Goal: Information Seeking & Learning: Learn about a topic

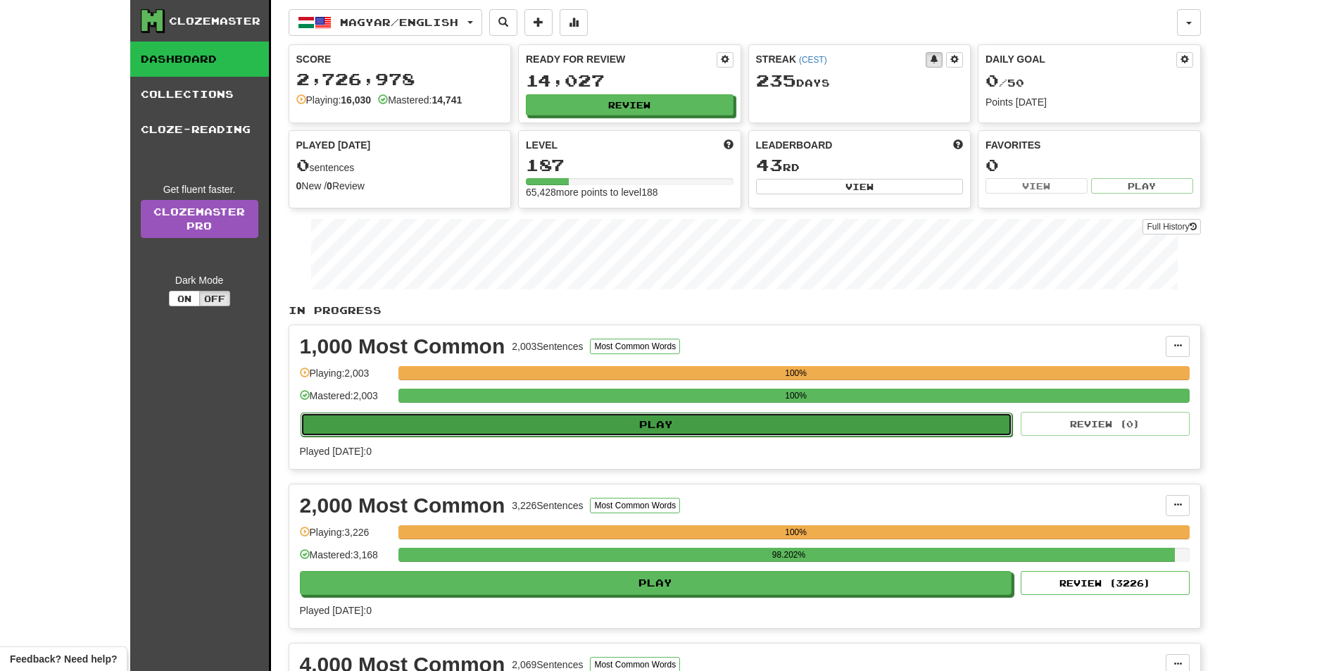
click at [649, 419] on button "Play" at bounding box center [657, 425] width 713 height 24
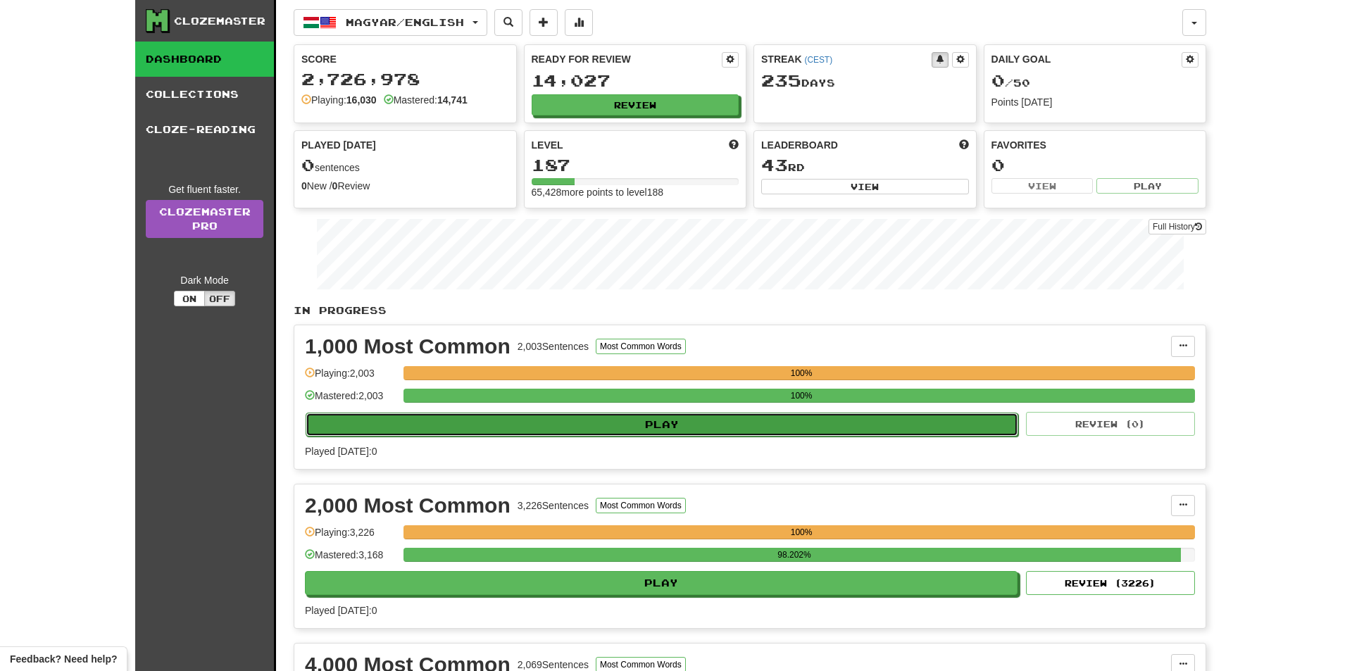
select select "**"
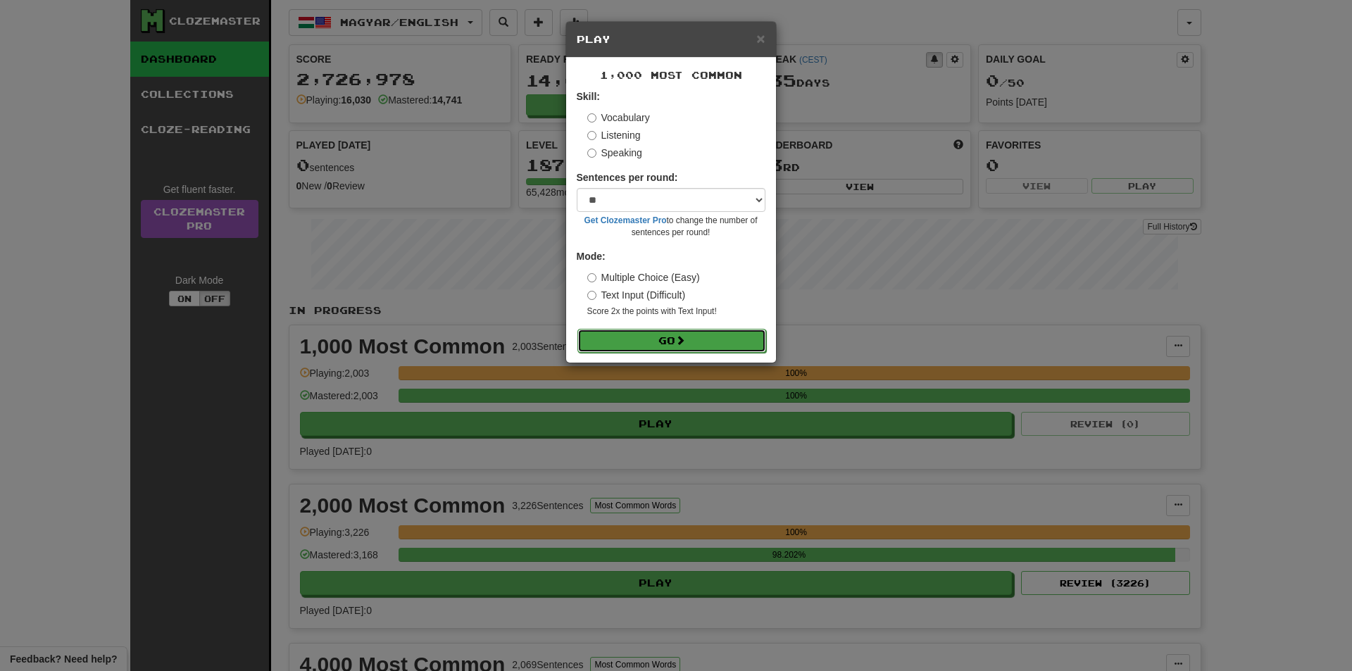
click at [653, 341] on button "Go" at bounding box center [671, 341] width 189 height 24
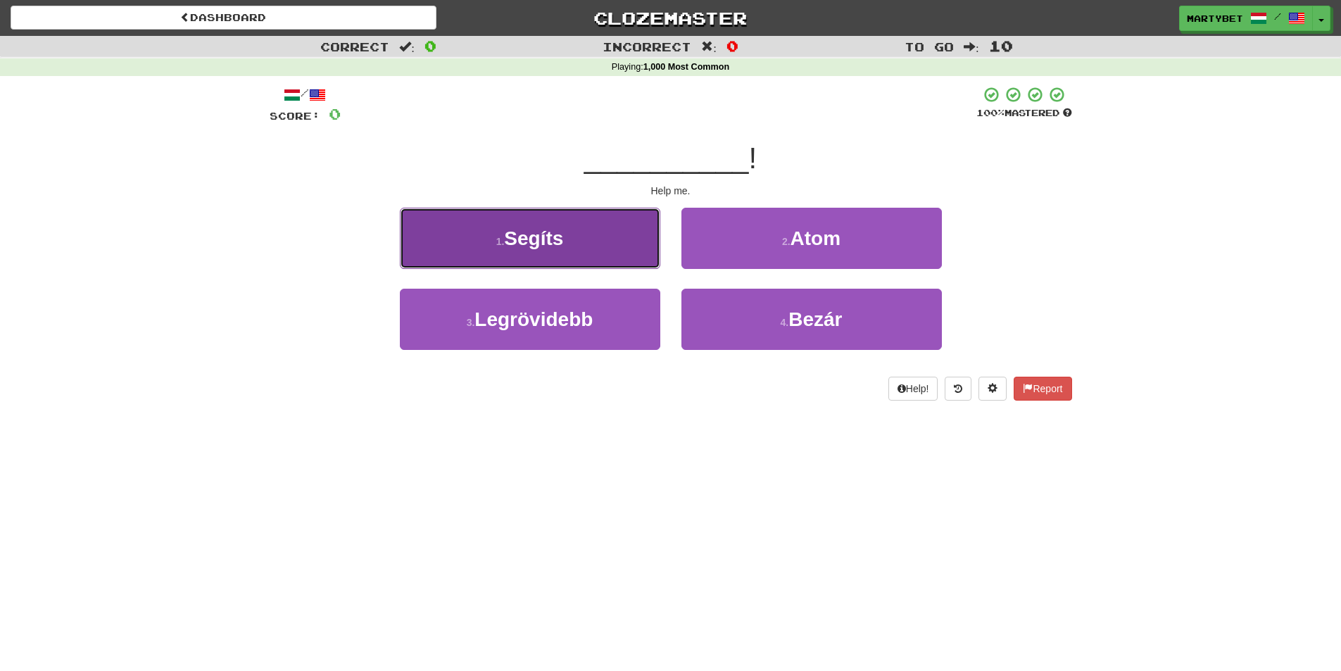
click at [518, 237] on span "Segíts" at bounding box center [533, 238] width 59 height 22
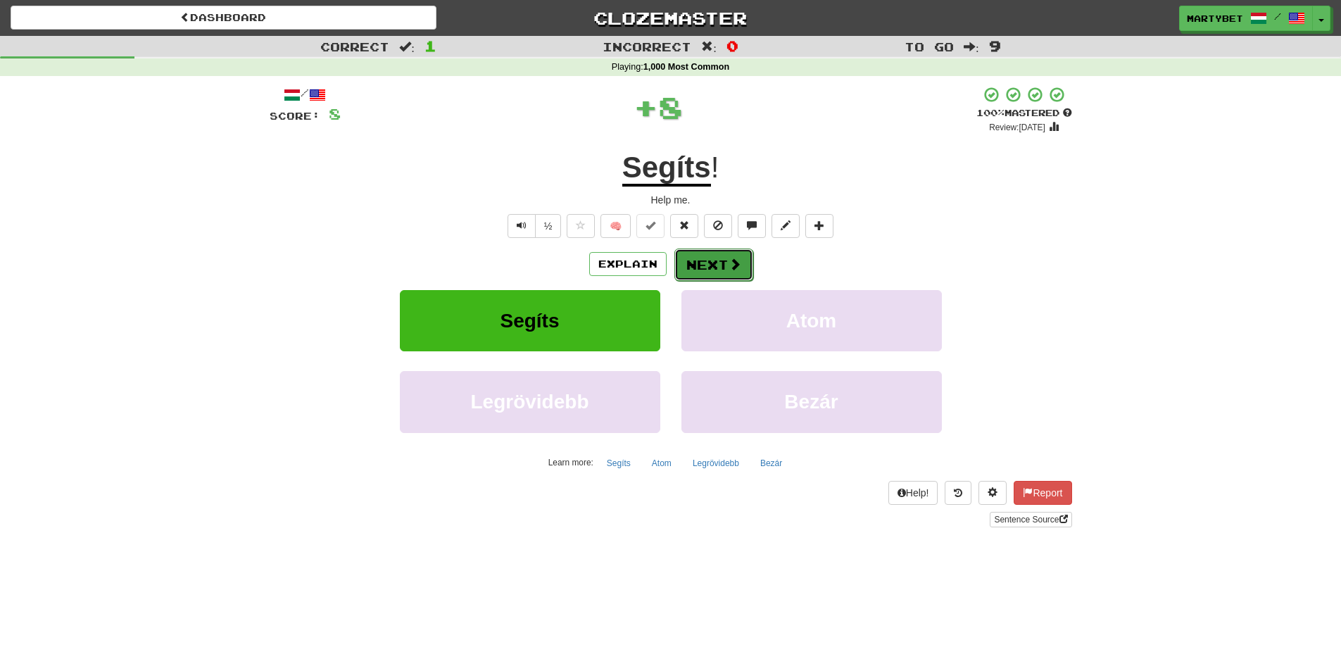
click at [700, 261] on button "Next" at bounding box center [714, 265] width 79 height 32
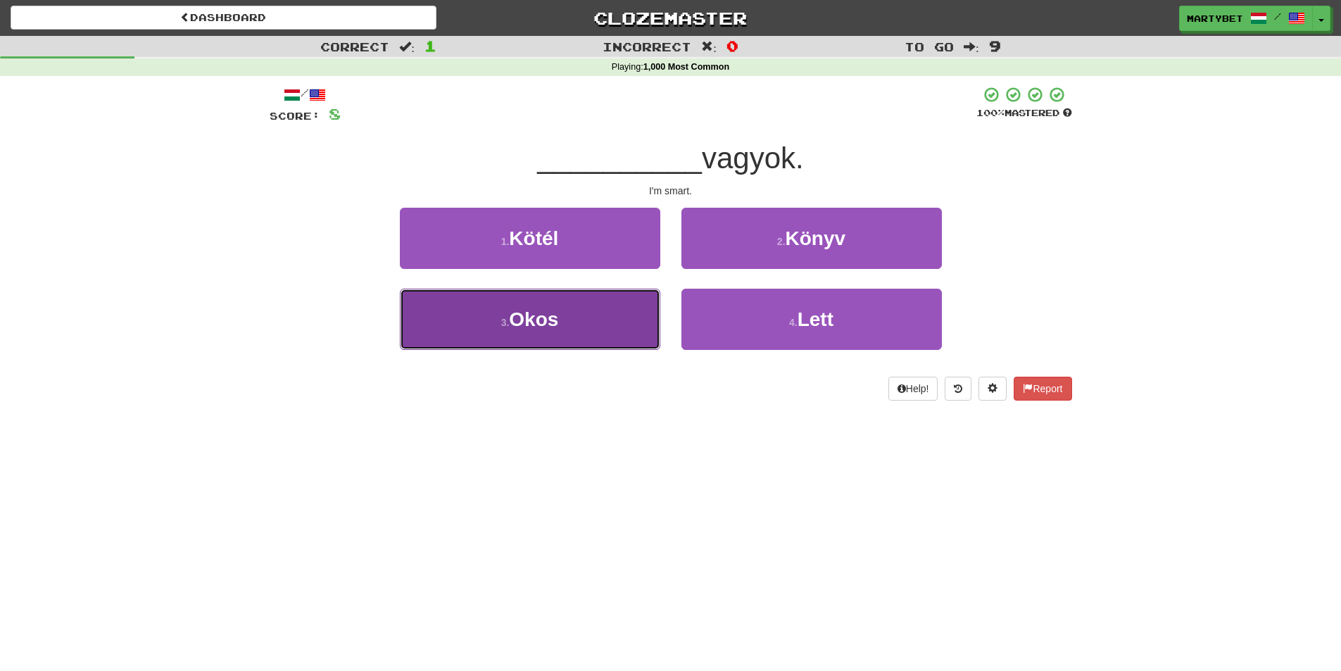
click at [522, 323] on span "Okos" at bounding box center [533, 319] width 49 height 22
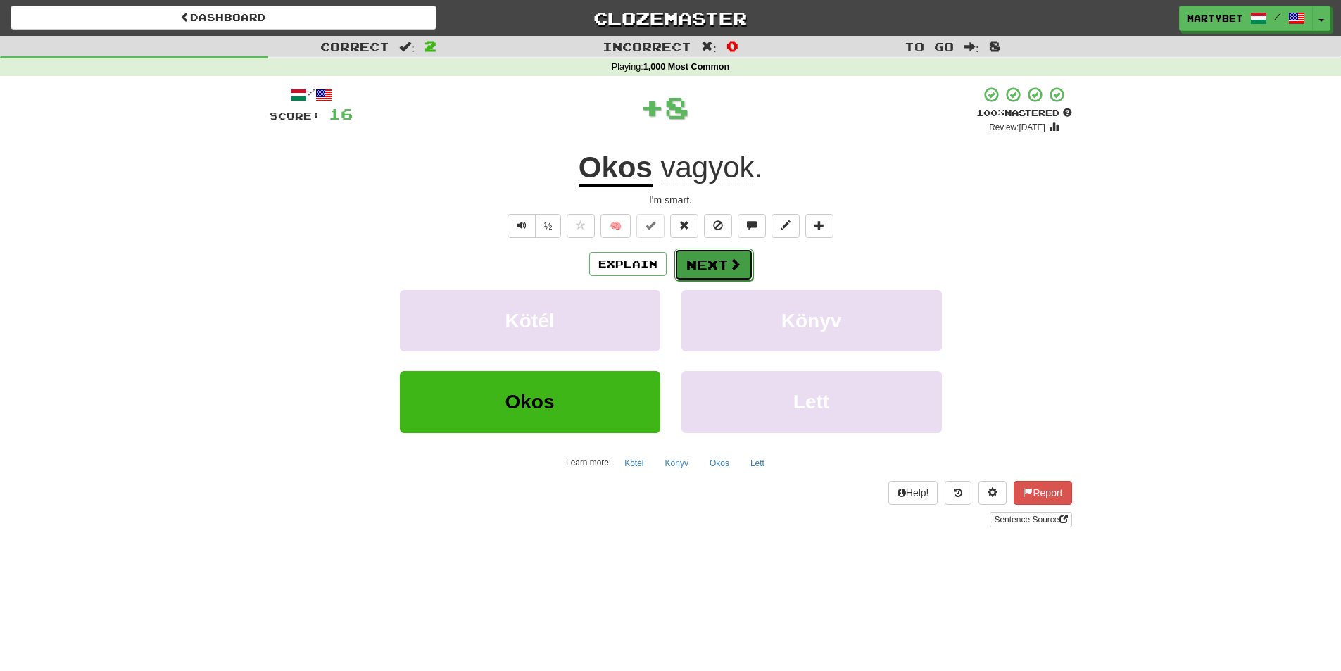
click at [707, 266] on button "Next" at bounding box center [714, 265] width 79 height 32
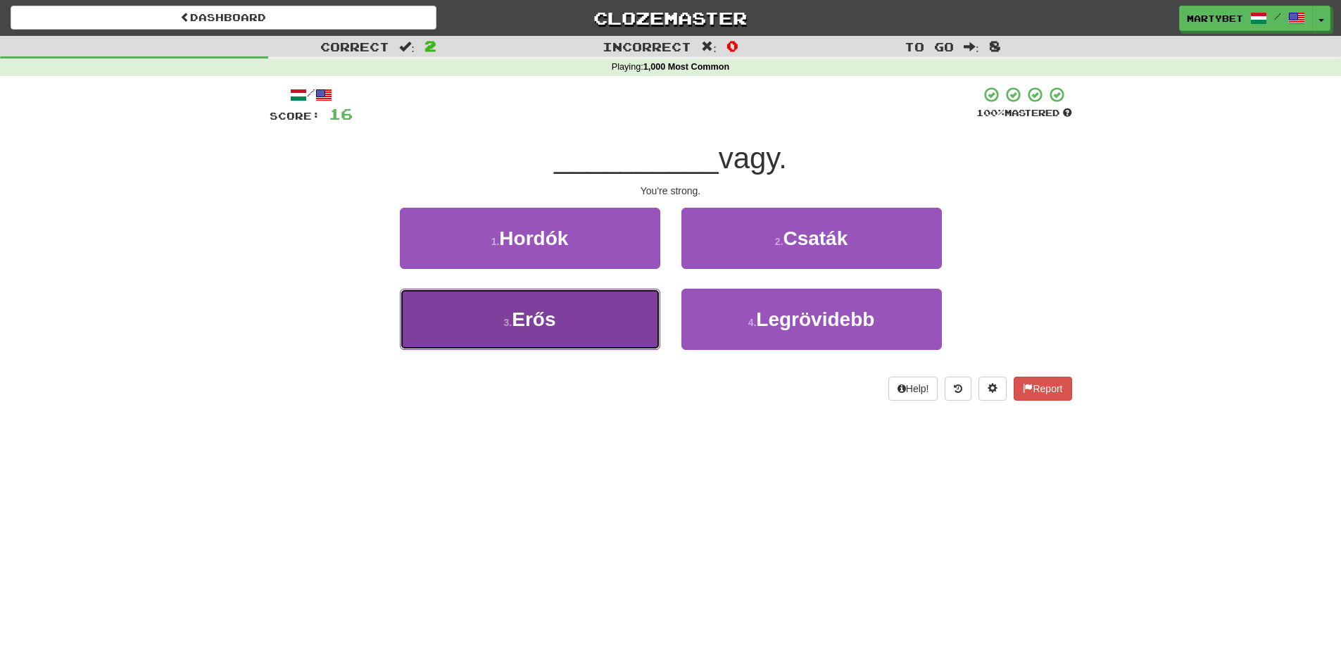
click at [553, 319] on span "Erős" at bounding box center [534, 319] width 44 height 22
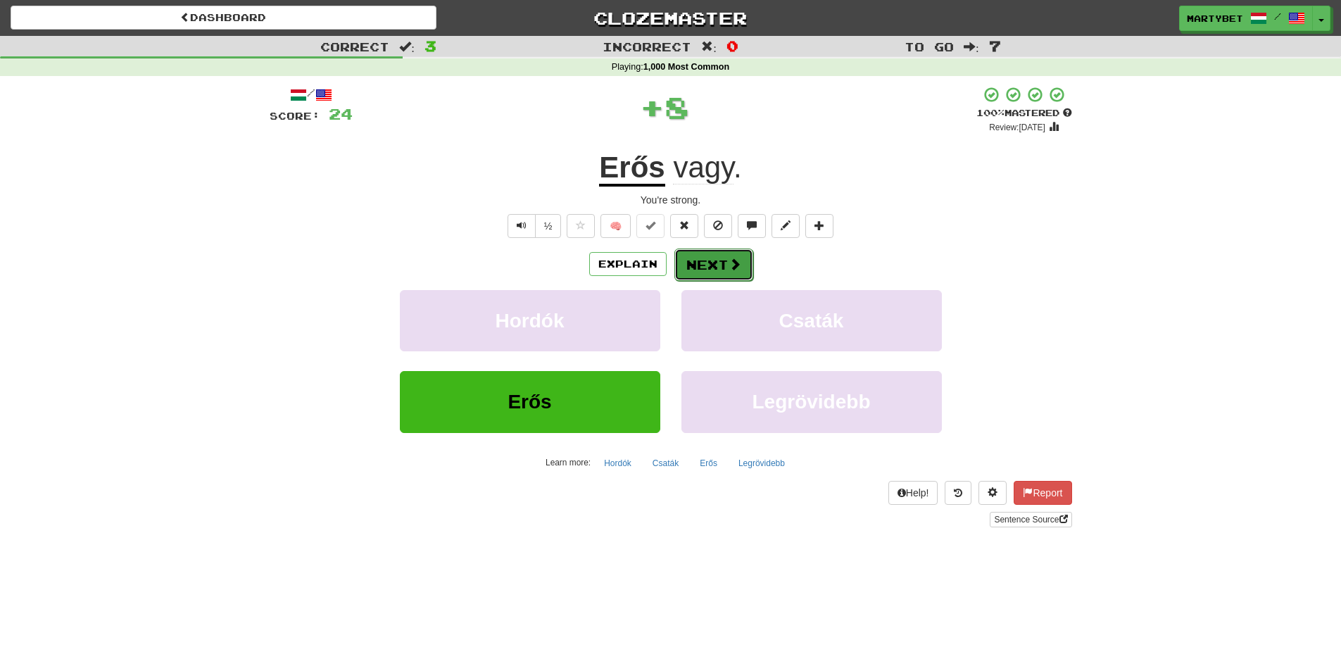
click at [707, 257] on button "Next" at bounding box center [714, 265] width 79 height 32
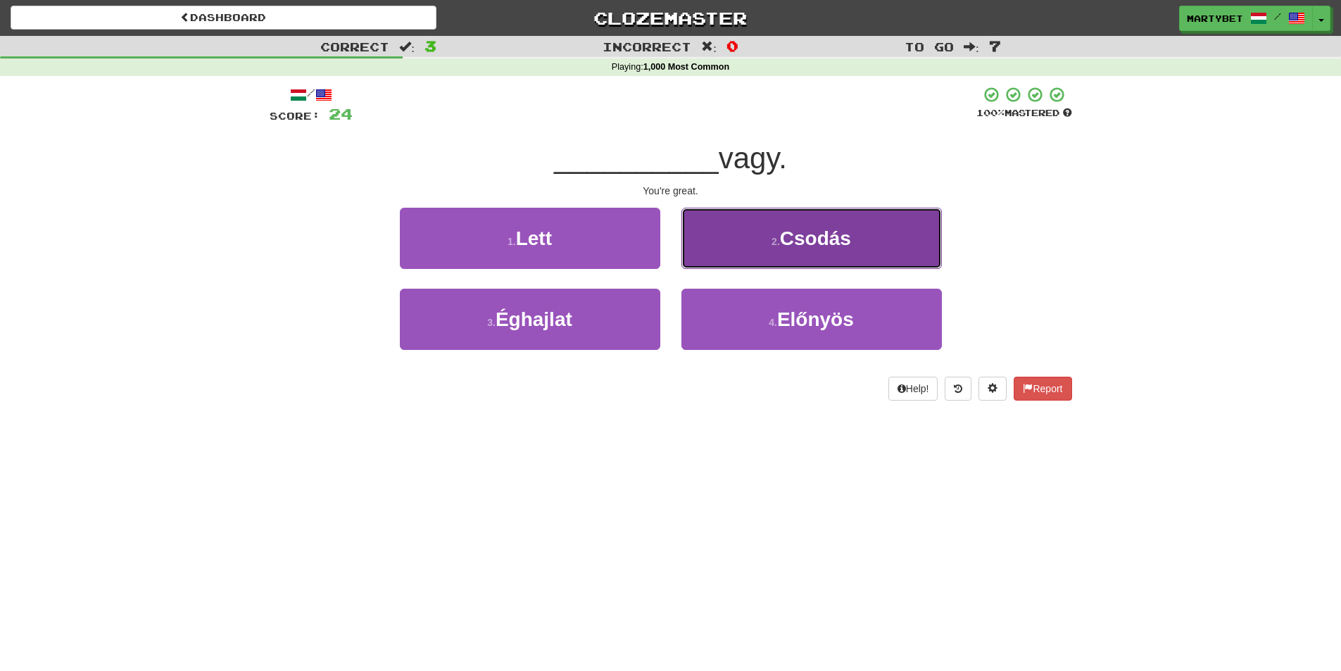
click at [825, 242] on span "Csodás" at bounding box center [815, 238] width 71 height 22
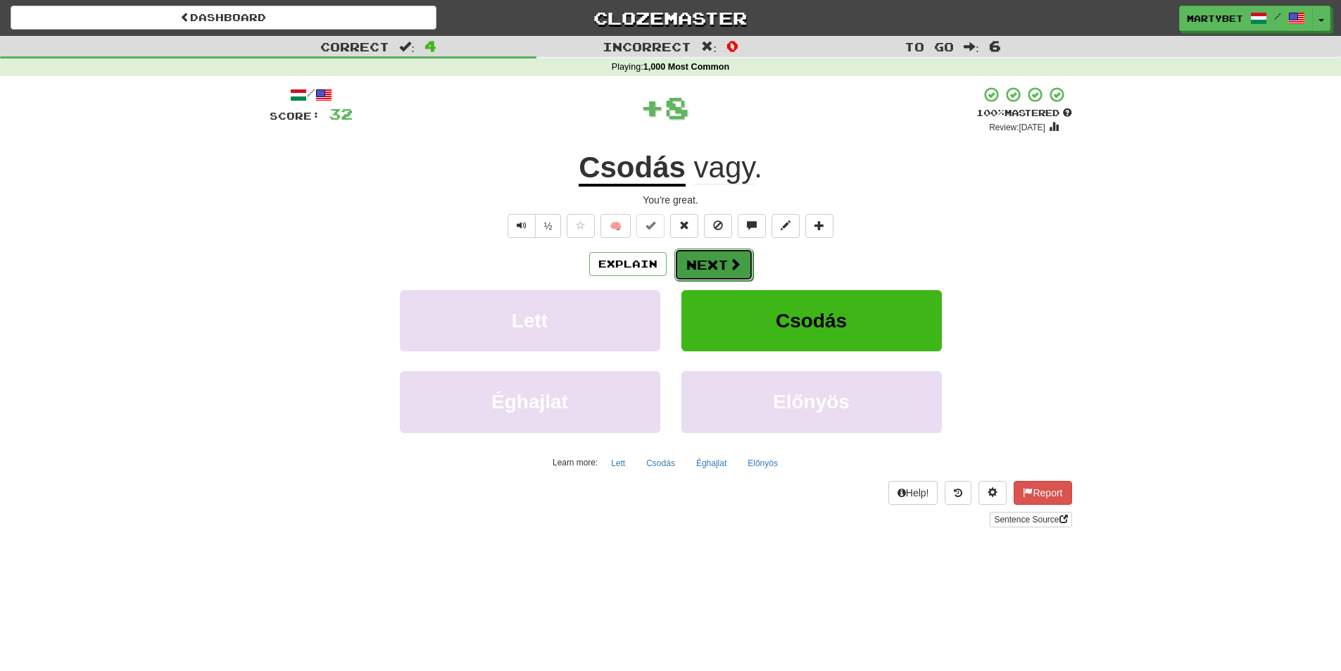
click at [700, 266] on button "Next" at bounding box center [714, 265] width 79 height 32
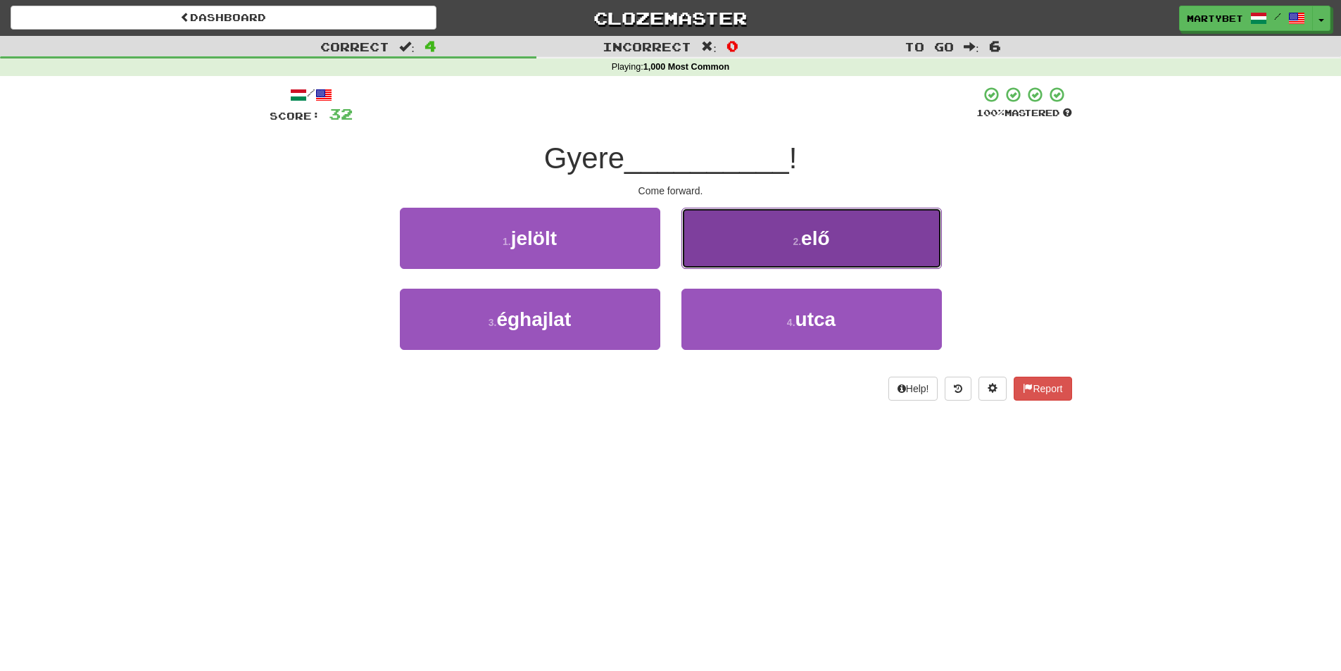
click at [821, 234] on span "elő" at bounding box center [815, 238] width 28 height 22
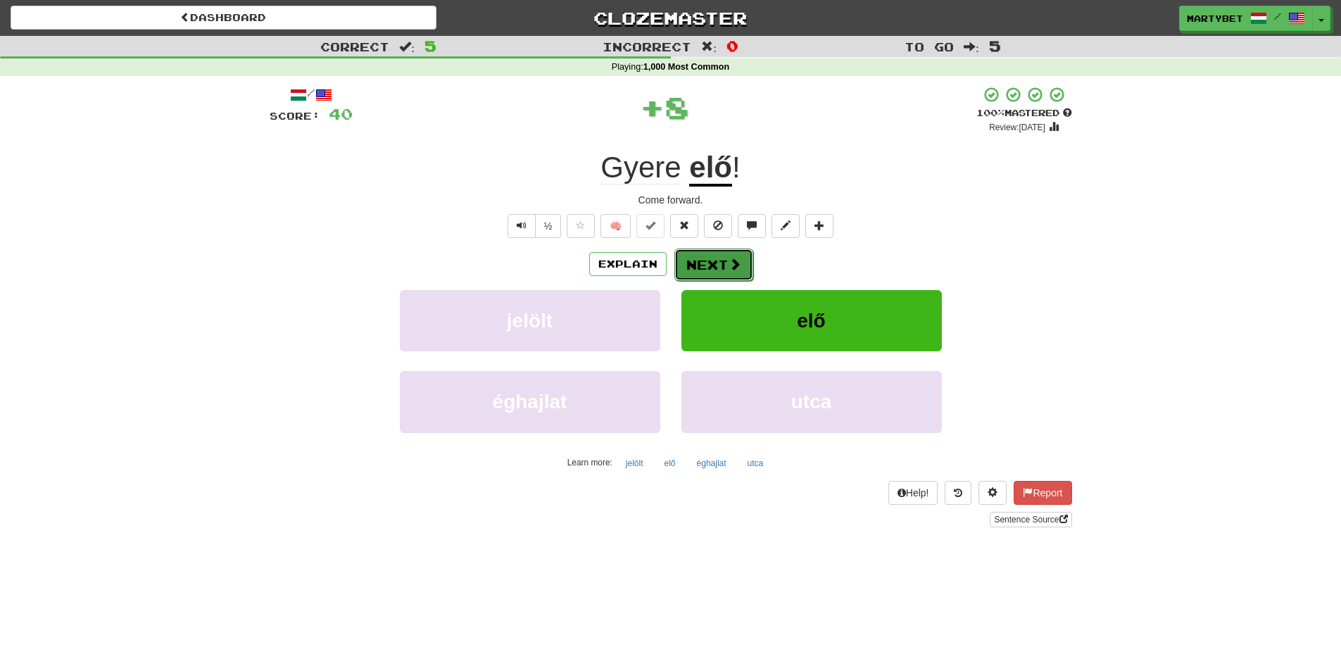
click at [729, 261] on span at bounding box center [735, 264] width 13 height 13
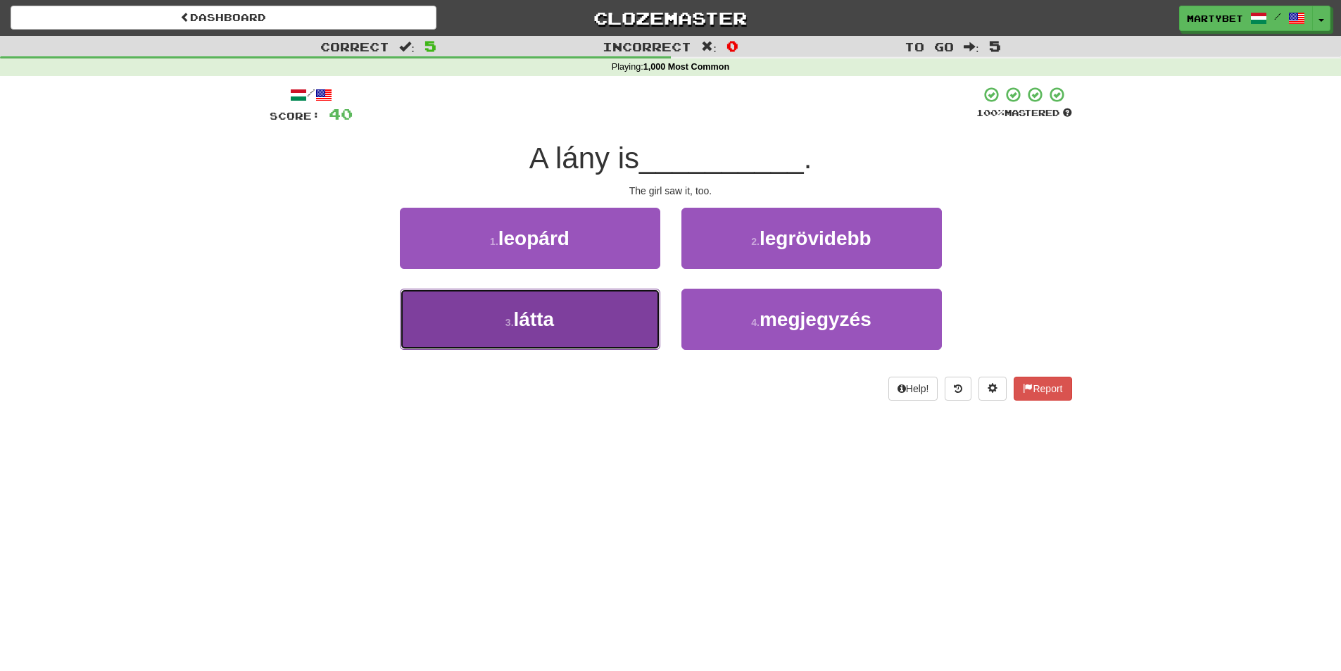
click at [535, 315] on span "látta" at bounding box center [534, 319] width 41 height 22
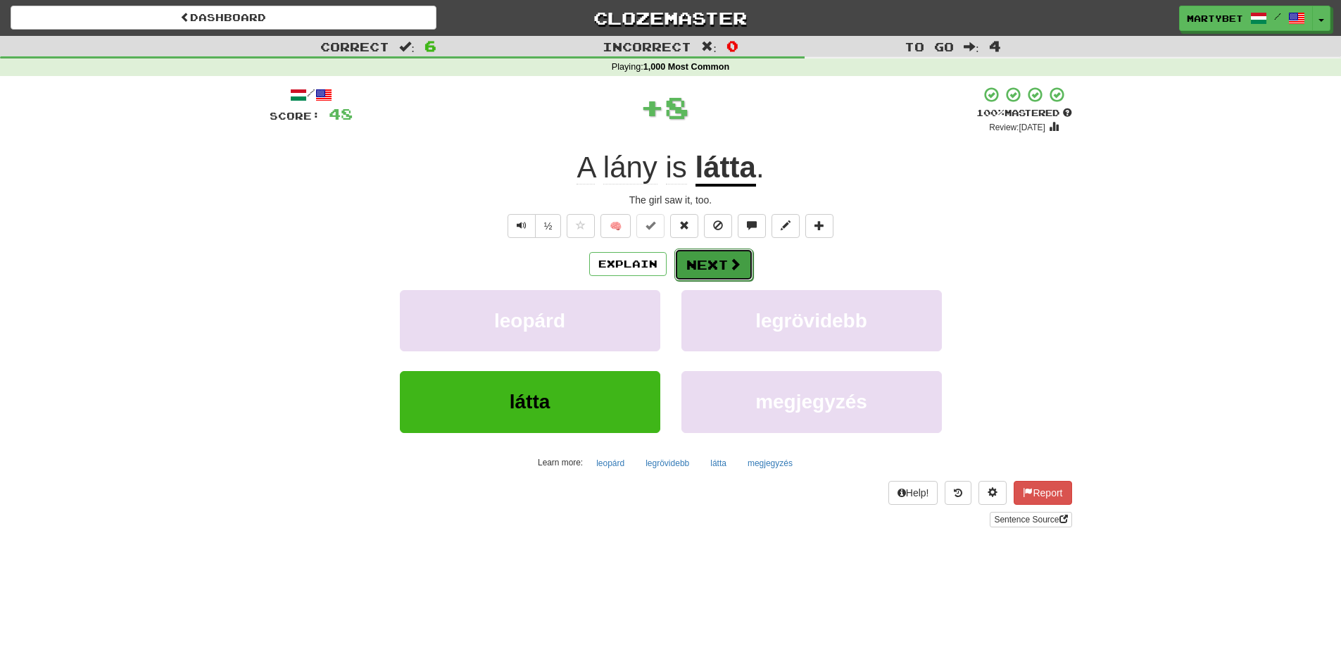
click at [711, 270] on button "Next" at bounding box center [714, 265] width 79 height 32
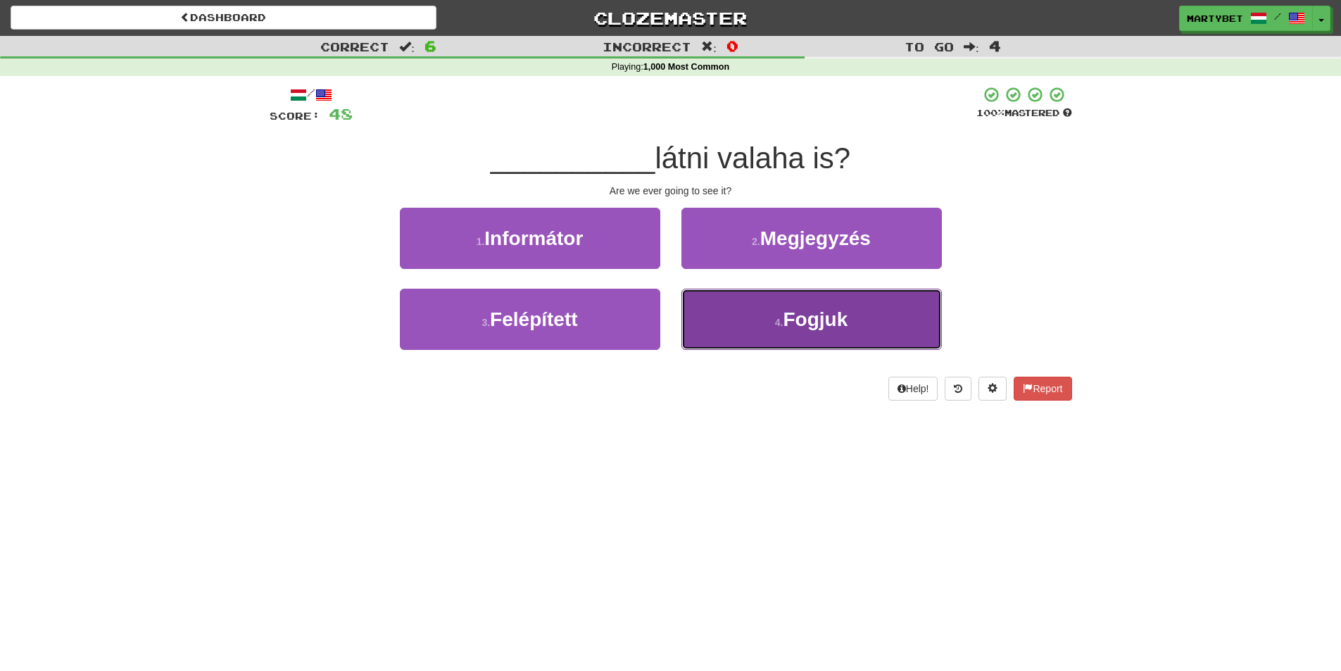
click at [812, 318] on span "Fogjuk" at bounding box center [815, 319] width 65 height 22
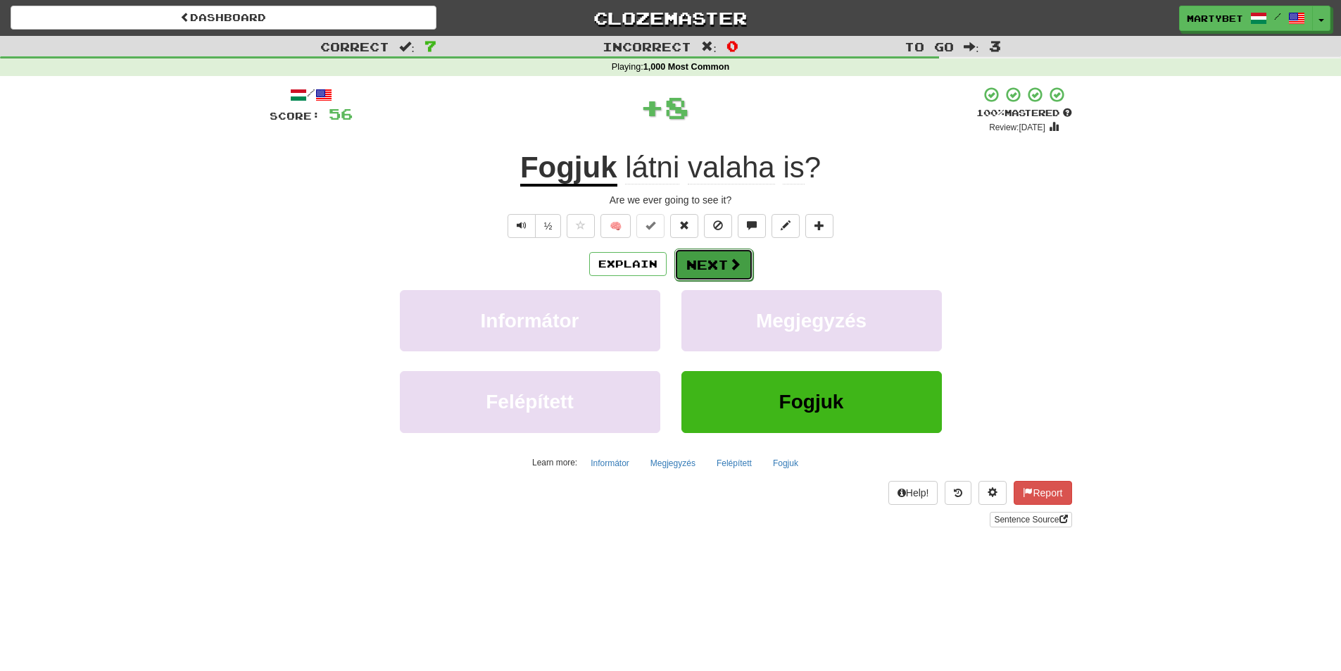
click at [691, 256] on button "Next" at bounding box center [714, 265] width 79 height 32
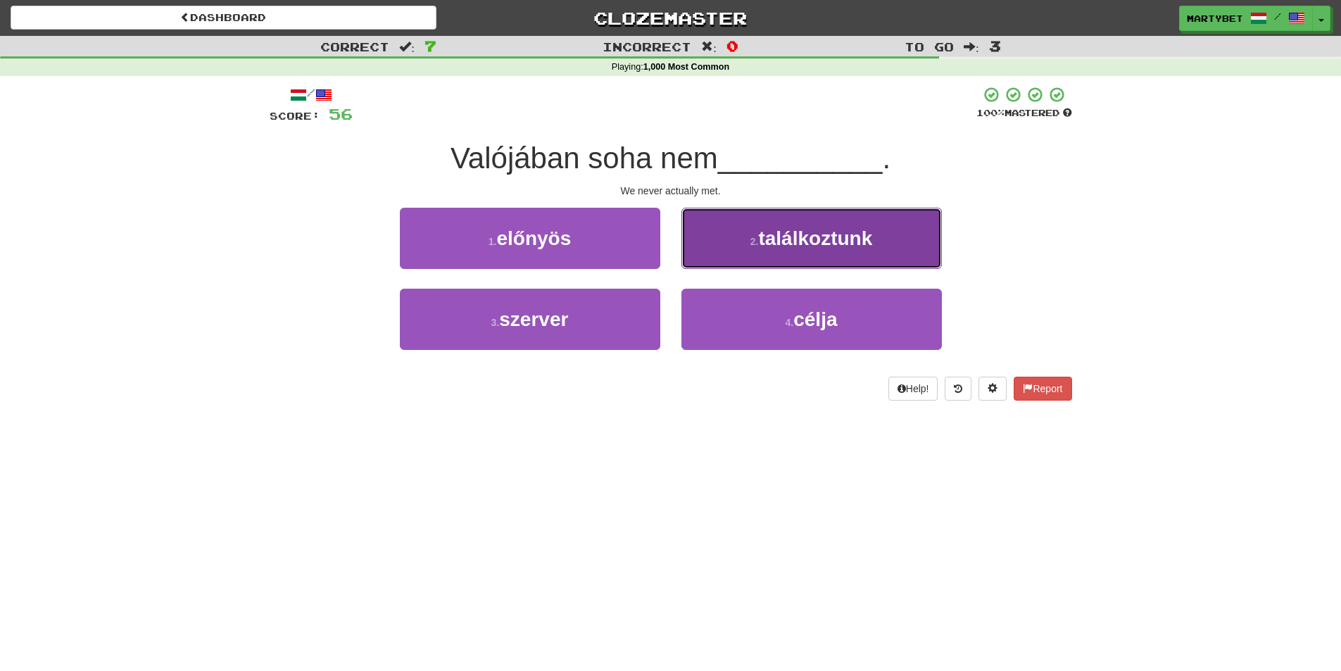
click at [831, 233] on span "találkoztunk" at bounding box center [815, 238] width 114 height 22
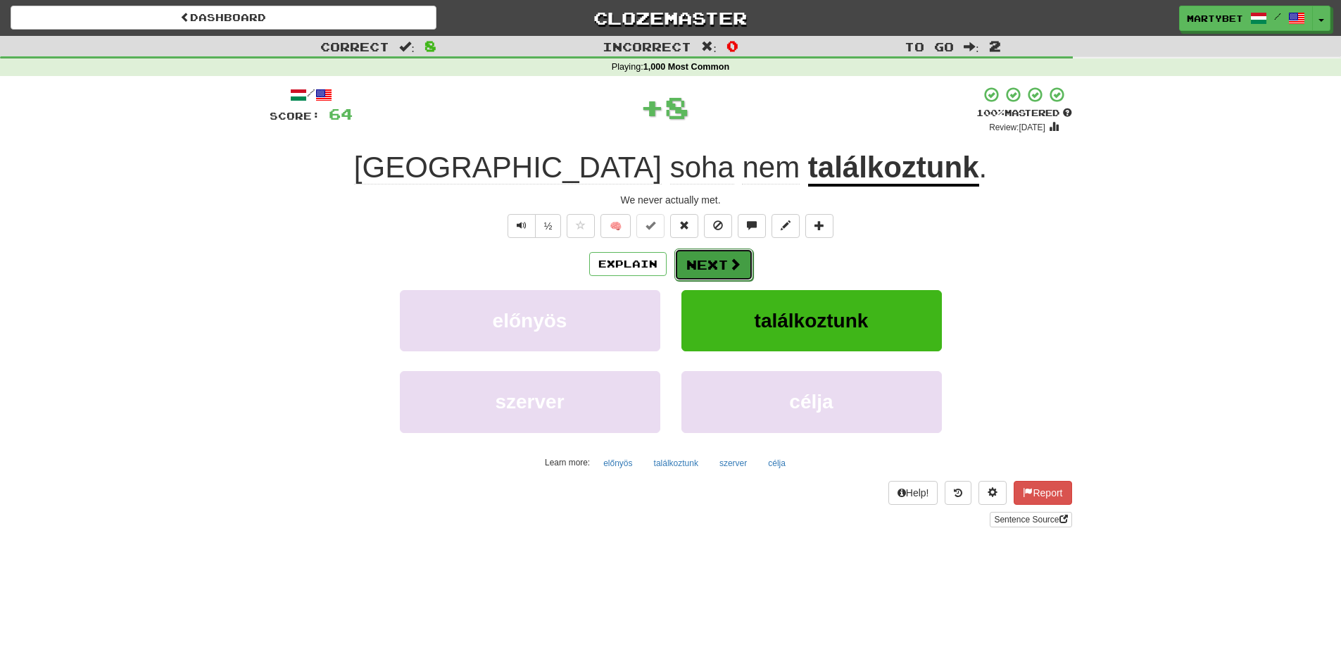
click at [725, 266] on button "Next" at bounding box center [714, 265] width 79 height 32
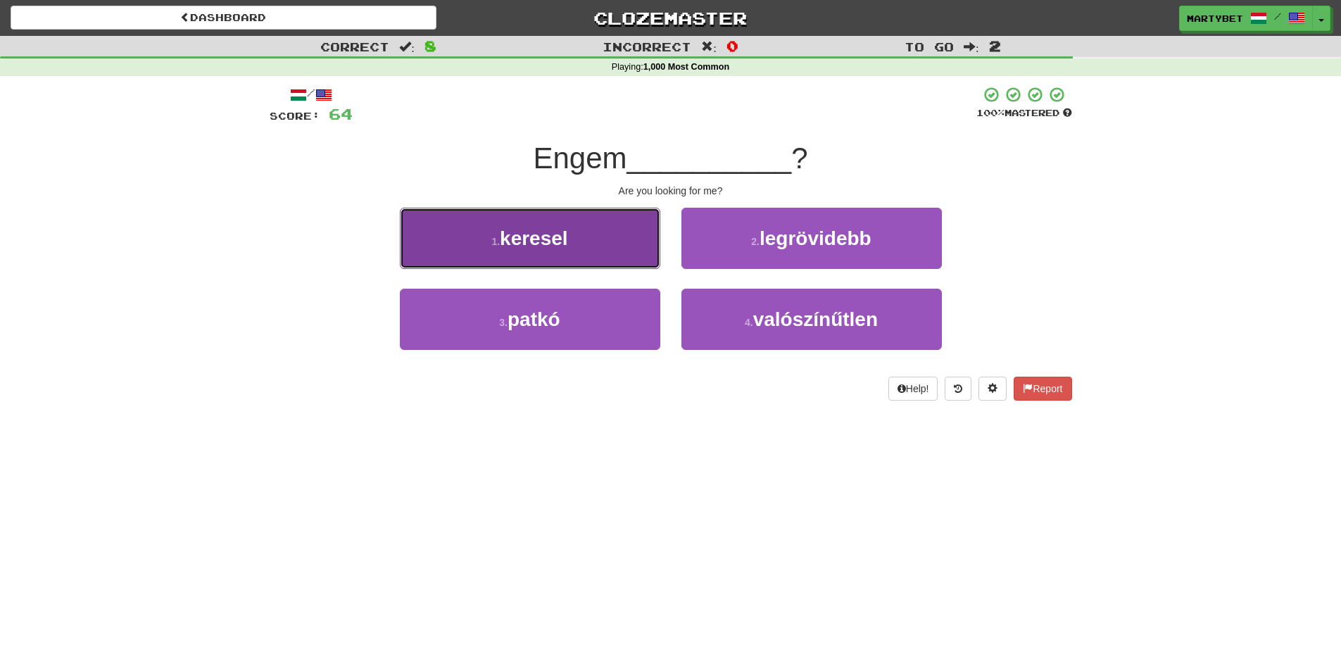
click at [521, 247] on span "keresel" at bounding box center [534, 238] width 68 height 22
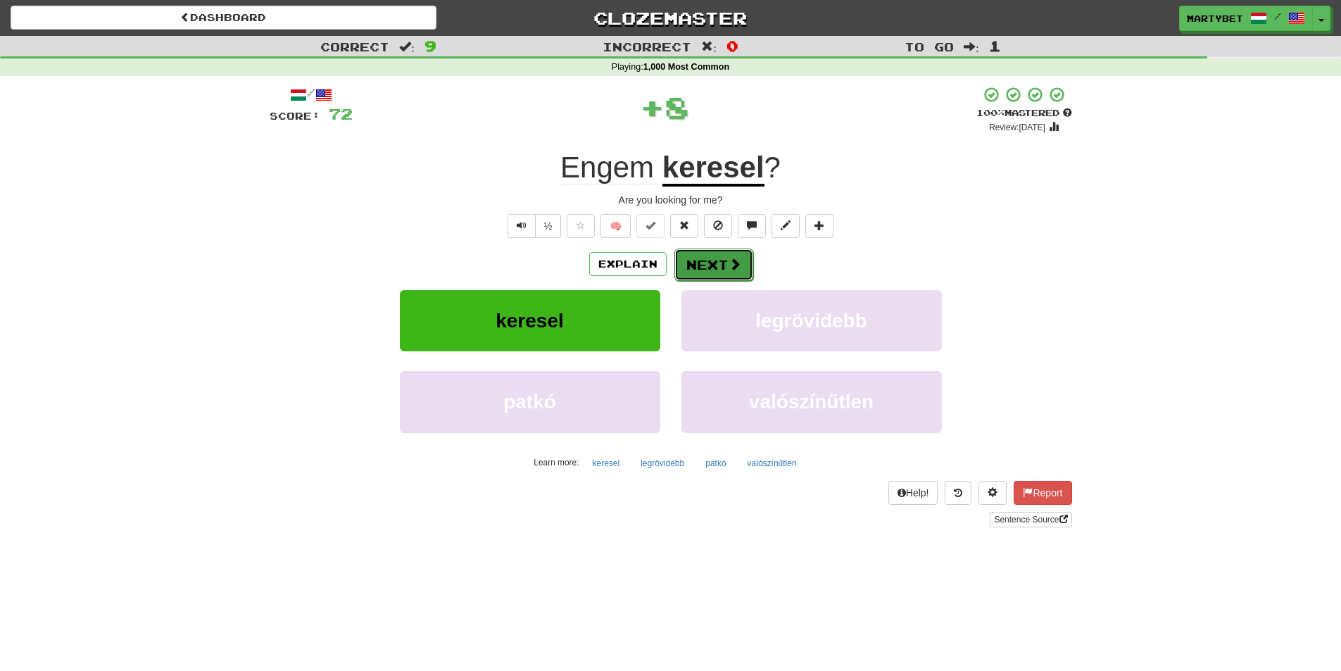
click at [710, 254] on button "Next" at bounding box center [714, 265] width 79 height 32
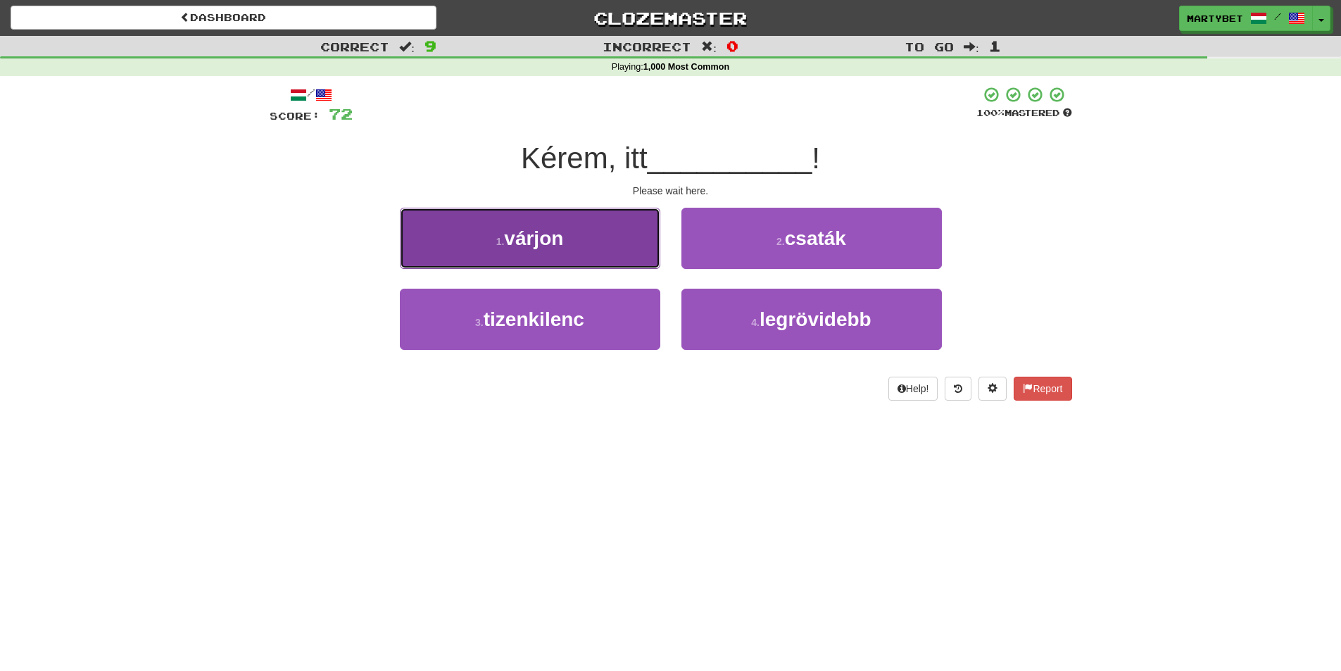
click at [537, 241] on span "várjon" at bounding box center [533, 238] width 59 height 22
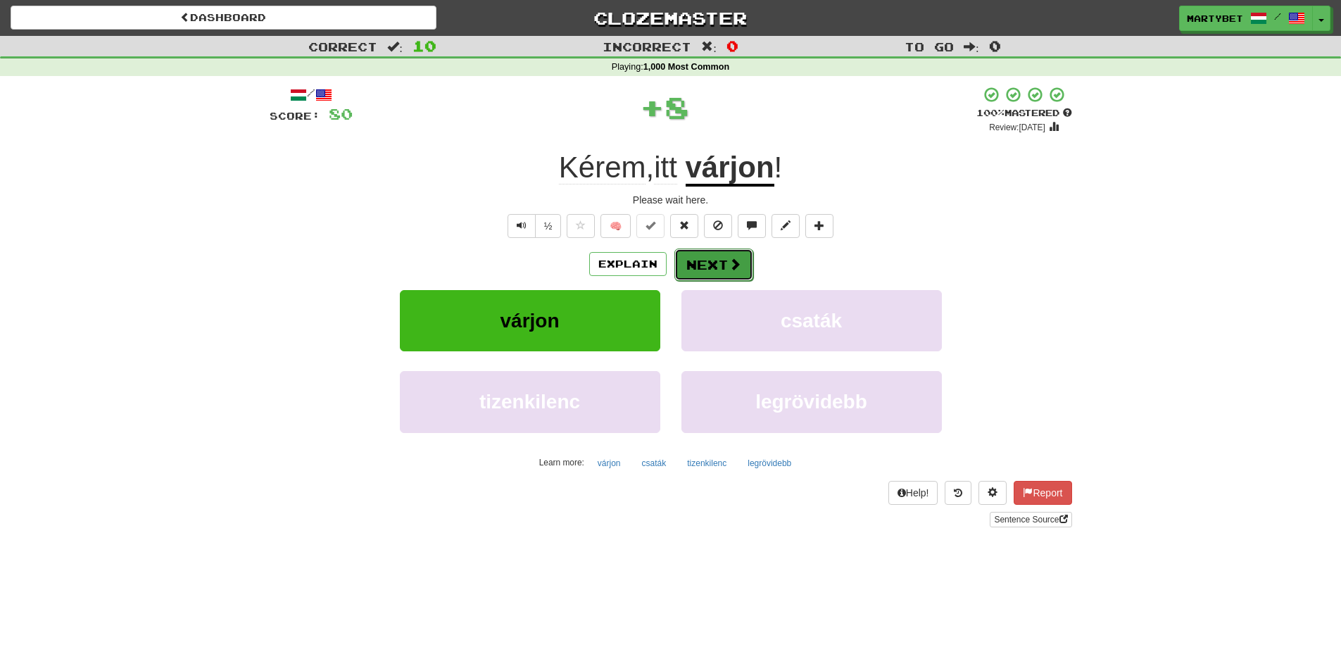
click at [704, 256] on button "Next" at bounding box center [714, 265] width 79 height 32
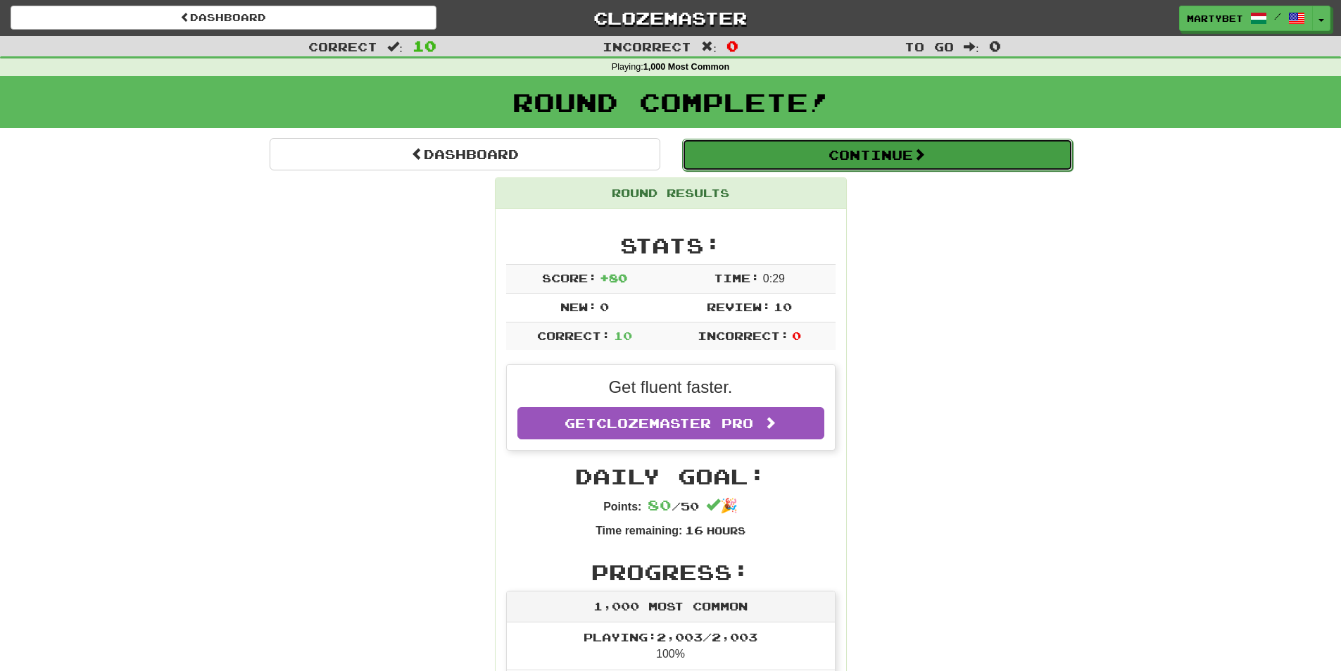
click at [822, 158] on button "Continue" at bounding box center [877, 155] width 391 height 32
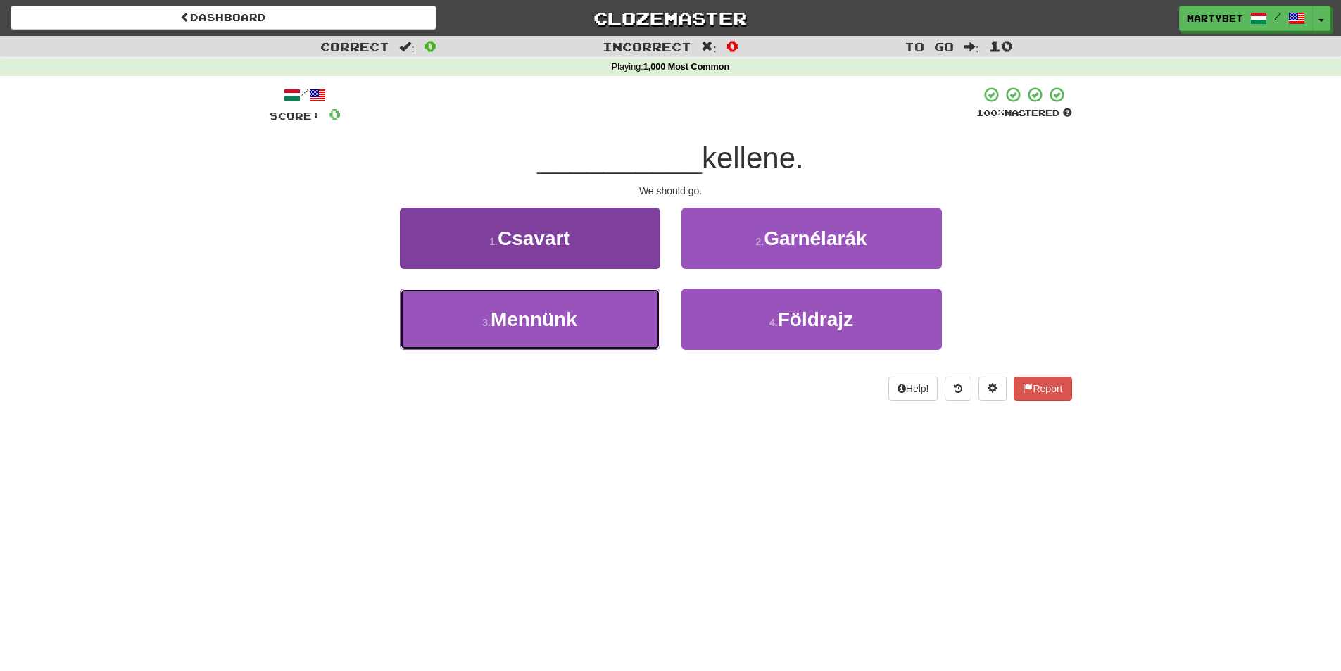
click at [537, 321] on span "Mennünk" at bounding box center [534, 319] width 87 height 22
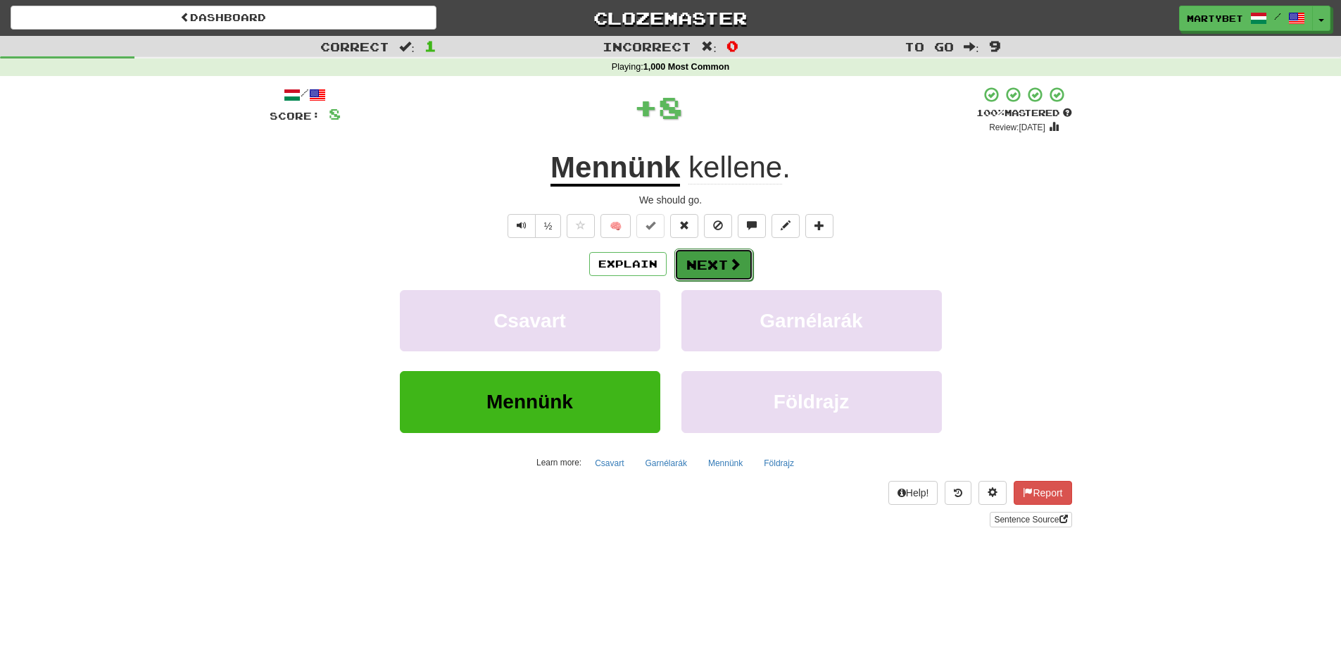
click at [703, 257] on button "Next" at bounding box center [714, 265] width 79 height 32
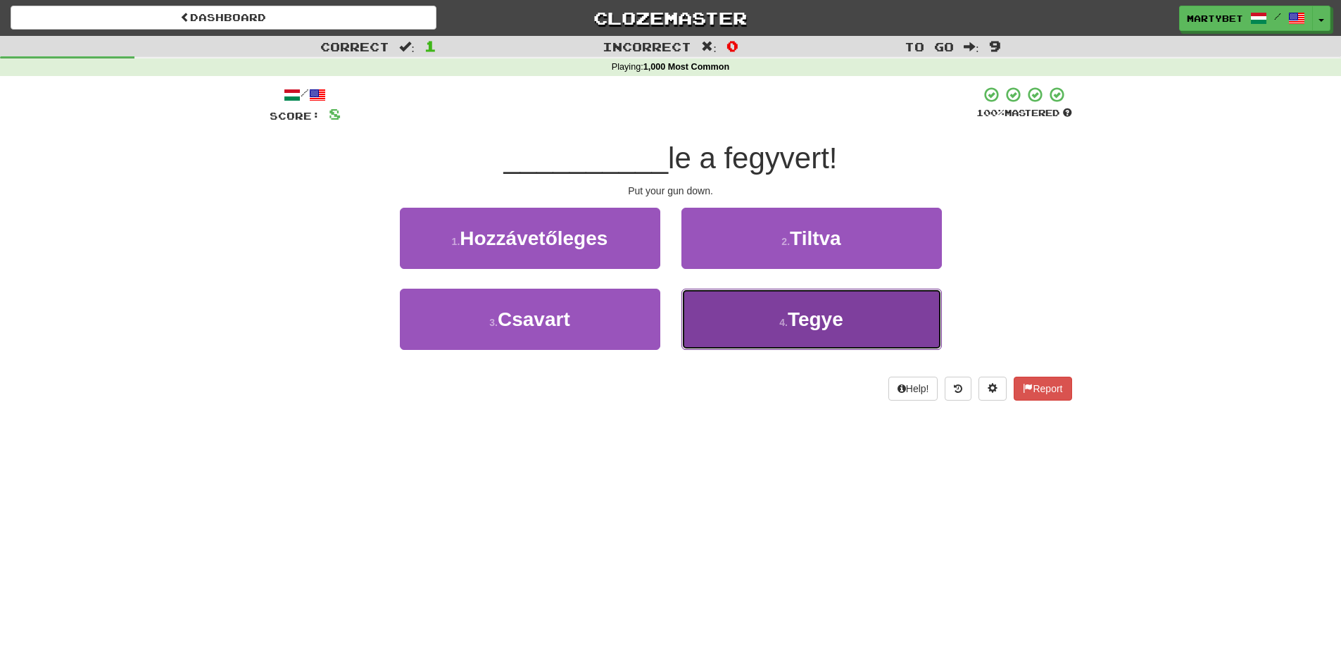
click at [827, 327] on span "Tegye" at bounding box center [816, 319] width 56 height 22
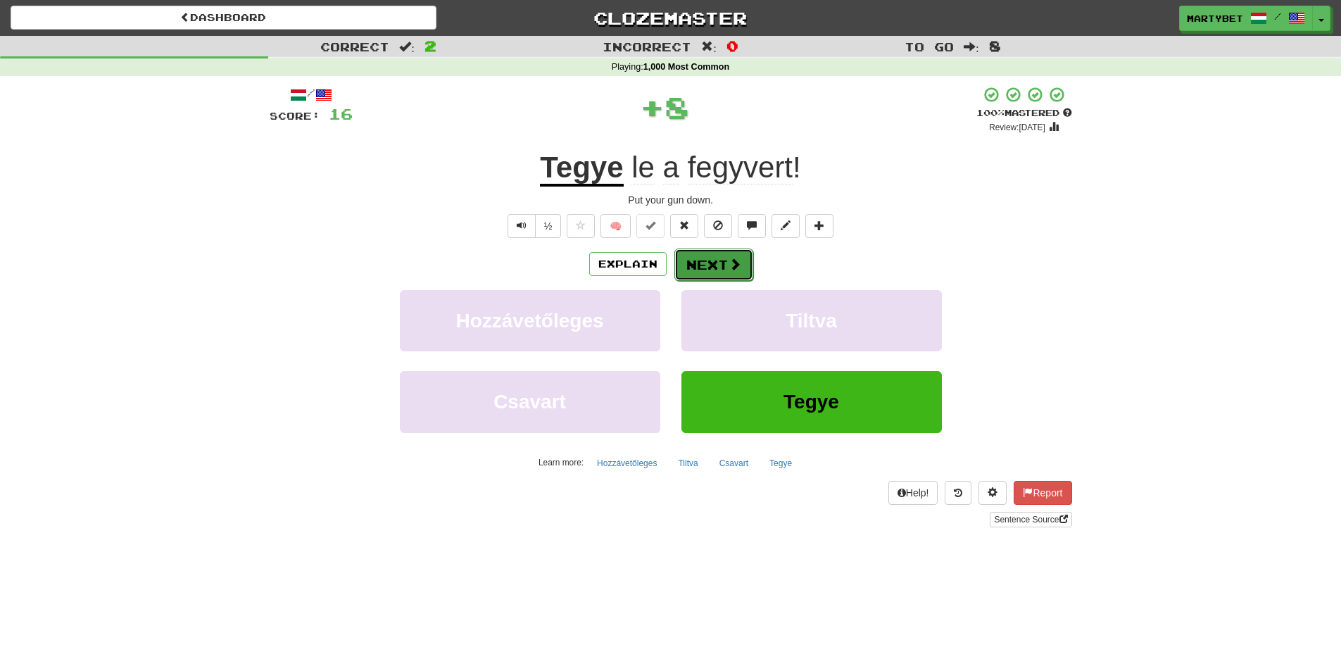
click at [719, 259] on button "Next" at bounding box center [714, 265] width 79 height 32
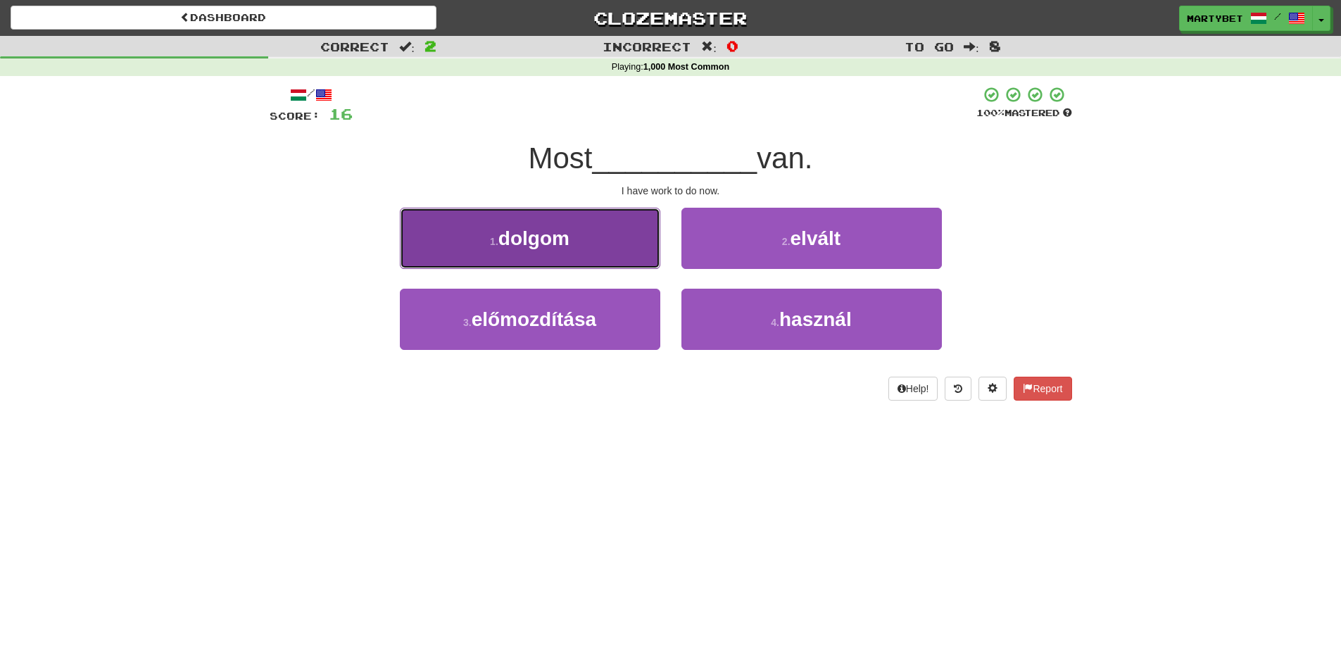
click at [541, 247] on span "dolgom" at bounding box center [534, 238] width 71 height 22
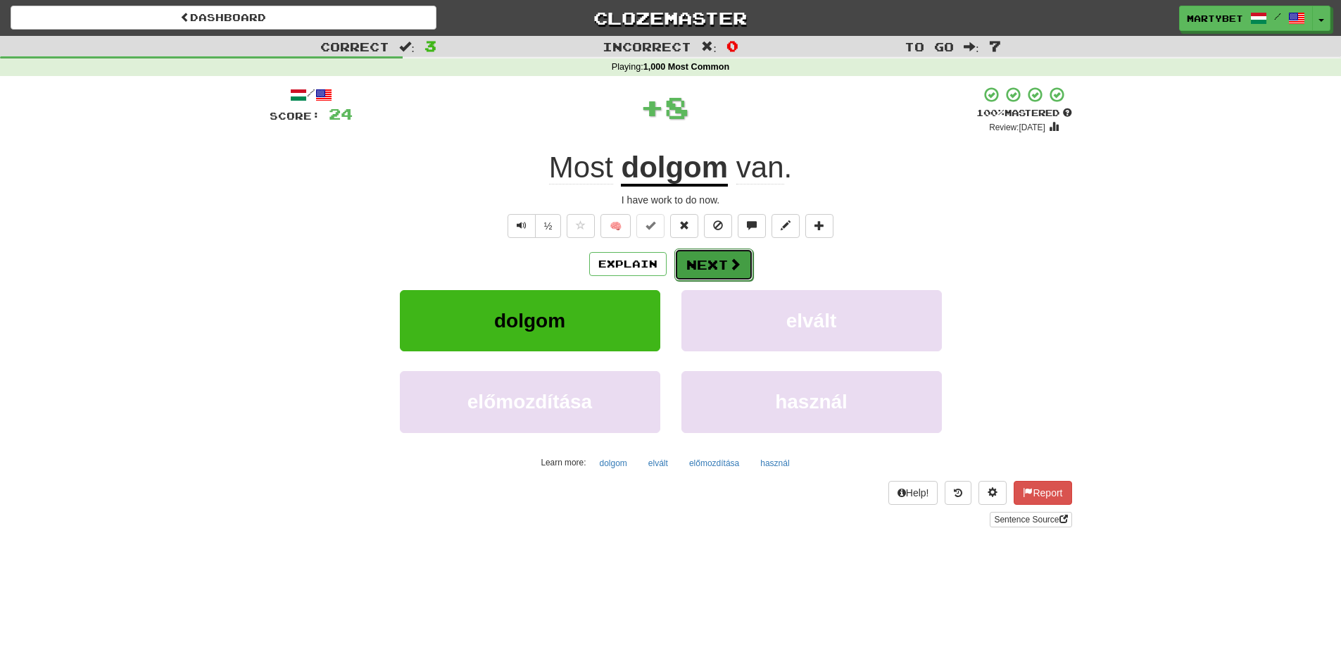
click at [734, 263] on span at bounding box center [735, 264] width 13 height 13
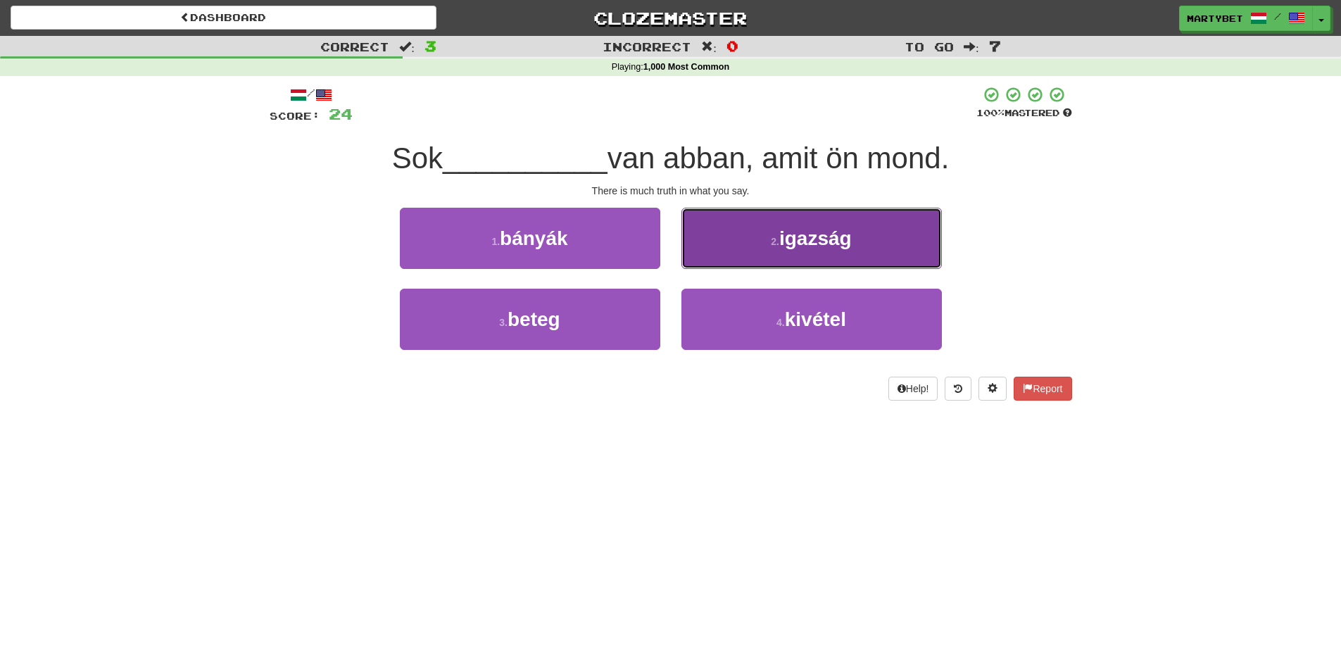
click at [841, 244] on span "igazság" at bounding box center [816, 238] width 73 height 22
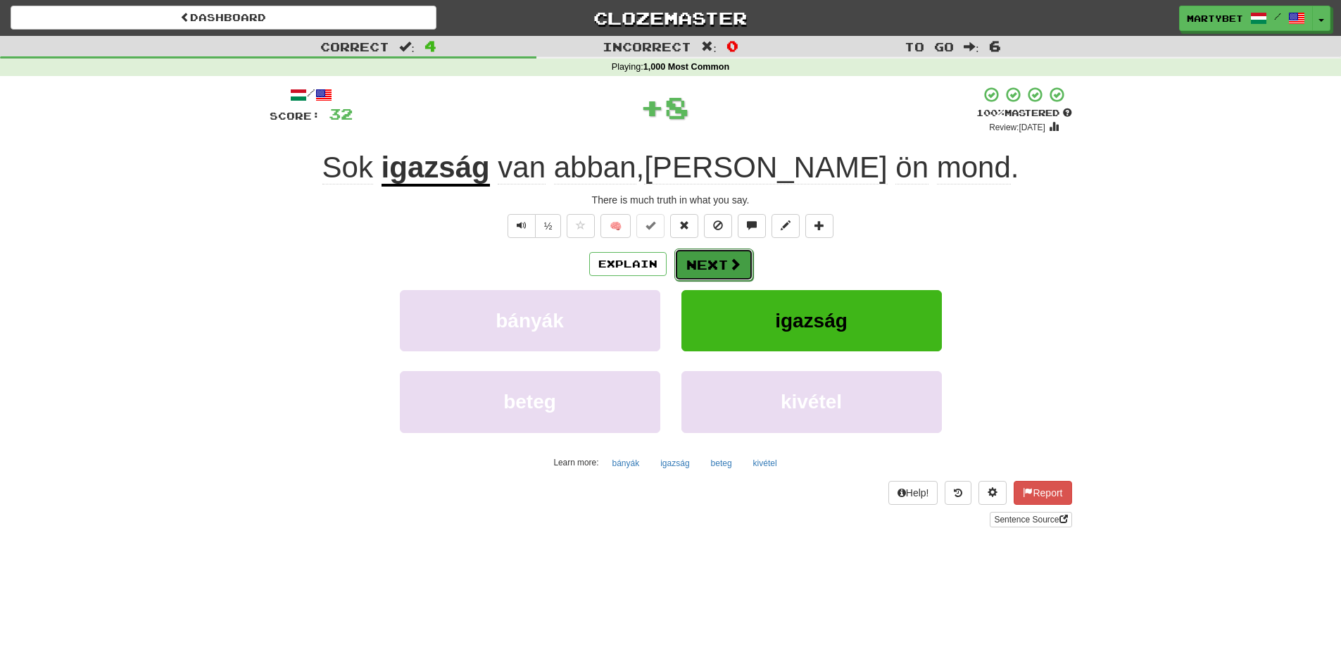
click at [712, 256] on button "Next" at bounding box center [714, 265] width 79 height 32
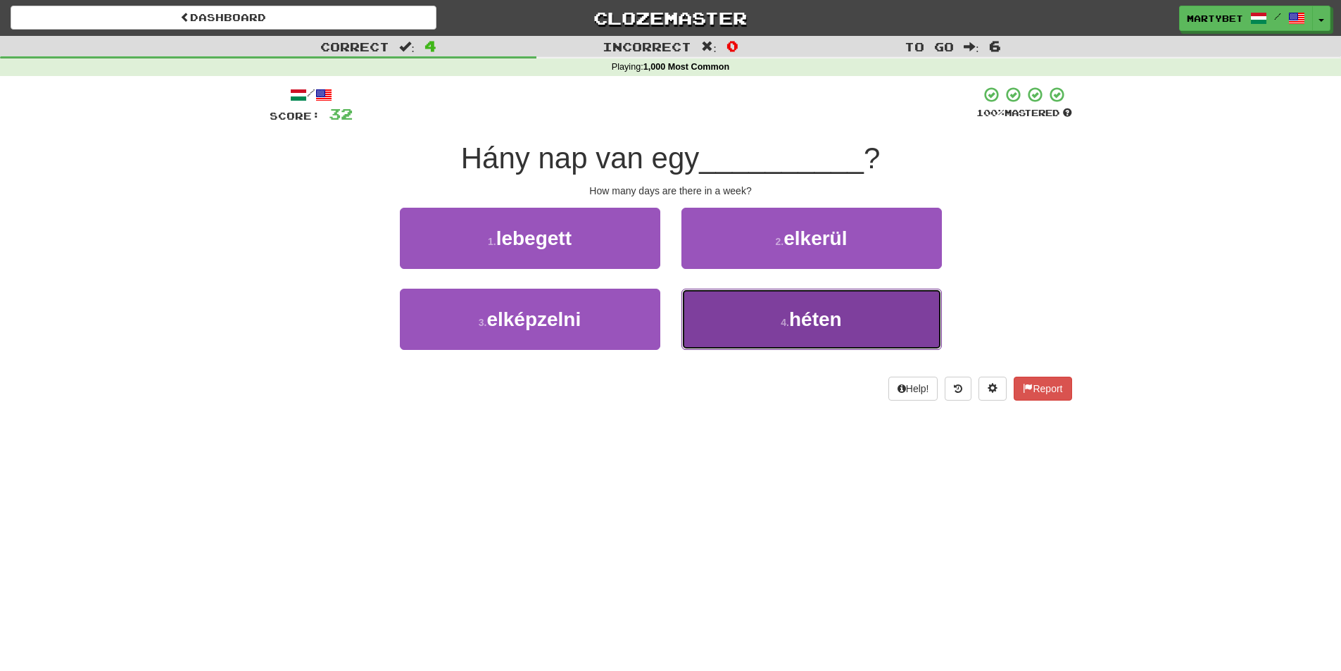
click at [823, 315] on span "héten" at bounding box center [815, 319] width 53 height 22
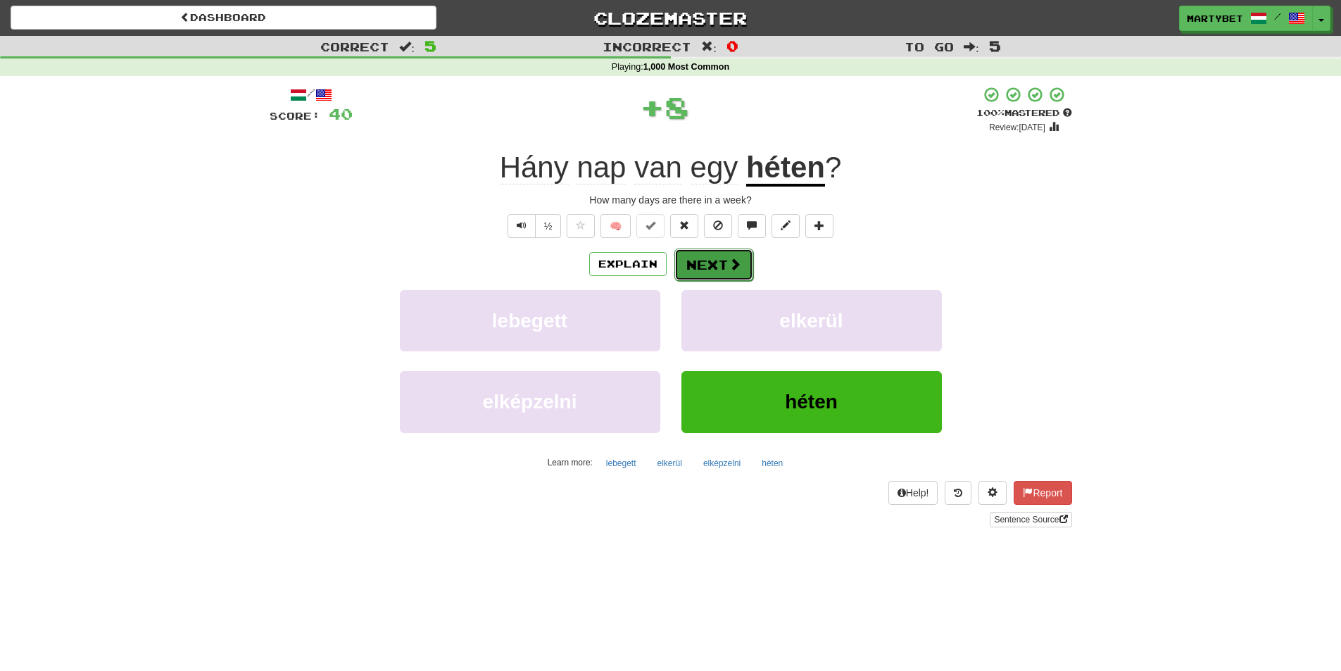
click at [701, 256] on button "Next" at bounding box center [714, 265] width 79 height 32
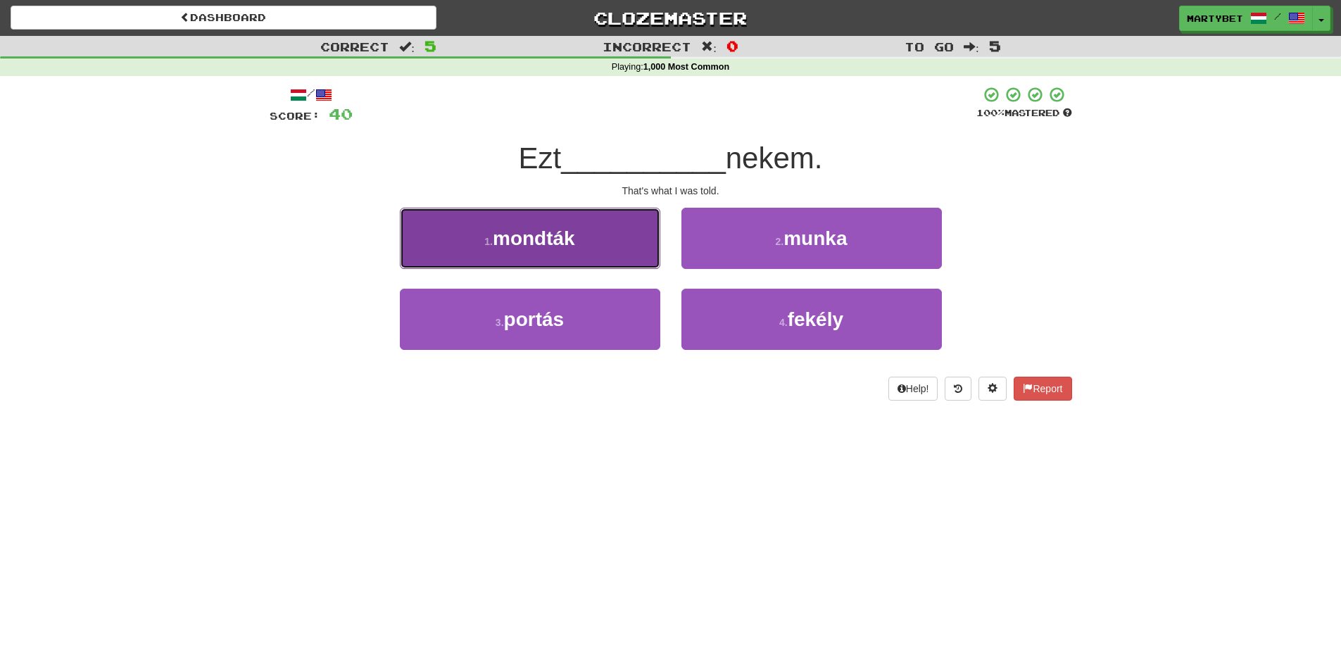
click at [561, 237] on span "mondták" at bounding box center [534, 238] width 82 height 22
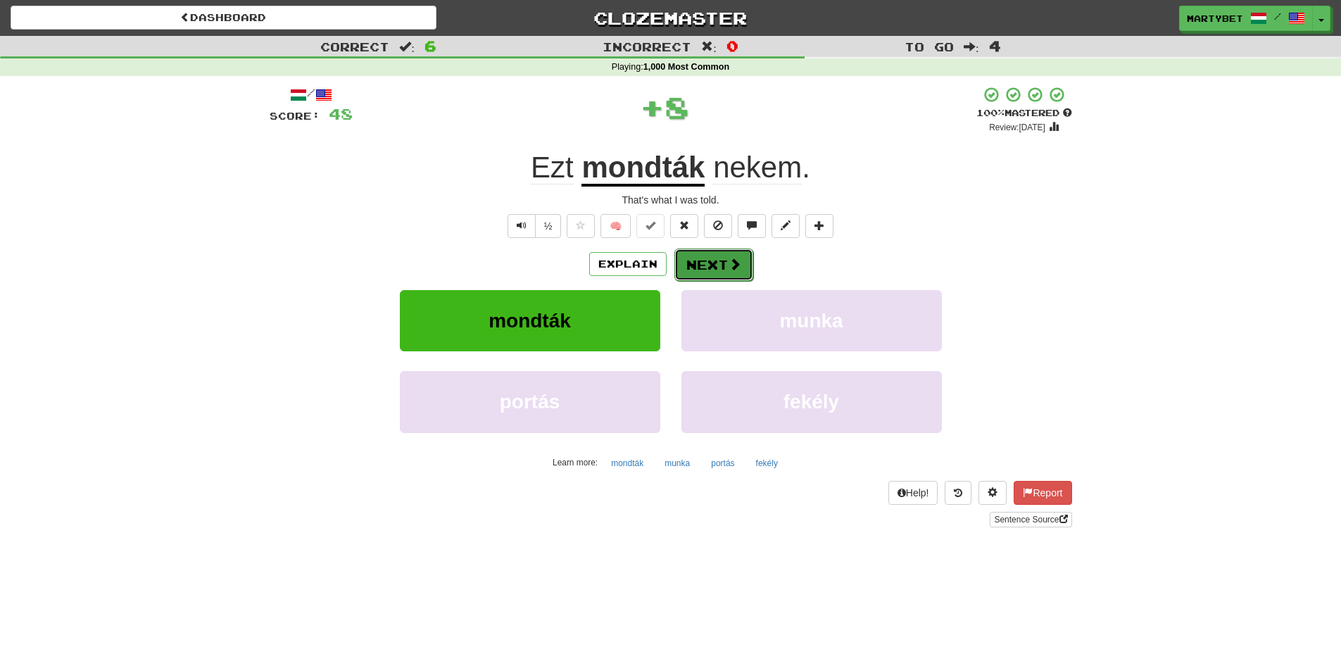
click at [707, 264] on button "Next" at bounding box center [714, 265] width 79 height 32
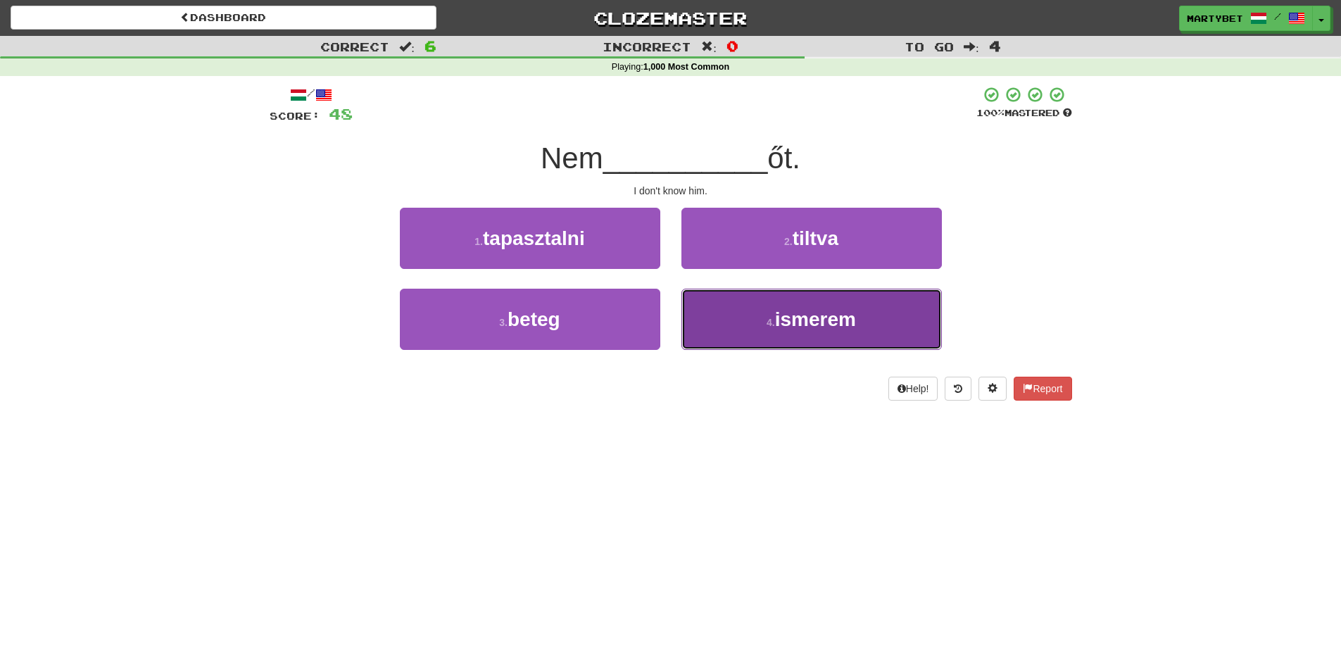
click at [820, 325] on span "ismerem" at bounding box center [815, 319] width 81 height 22
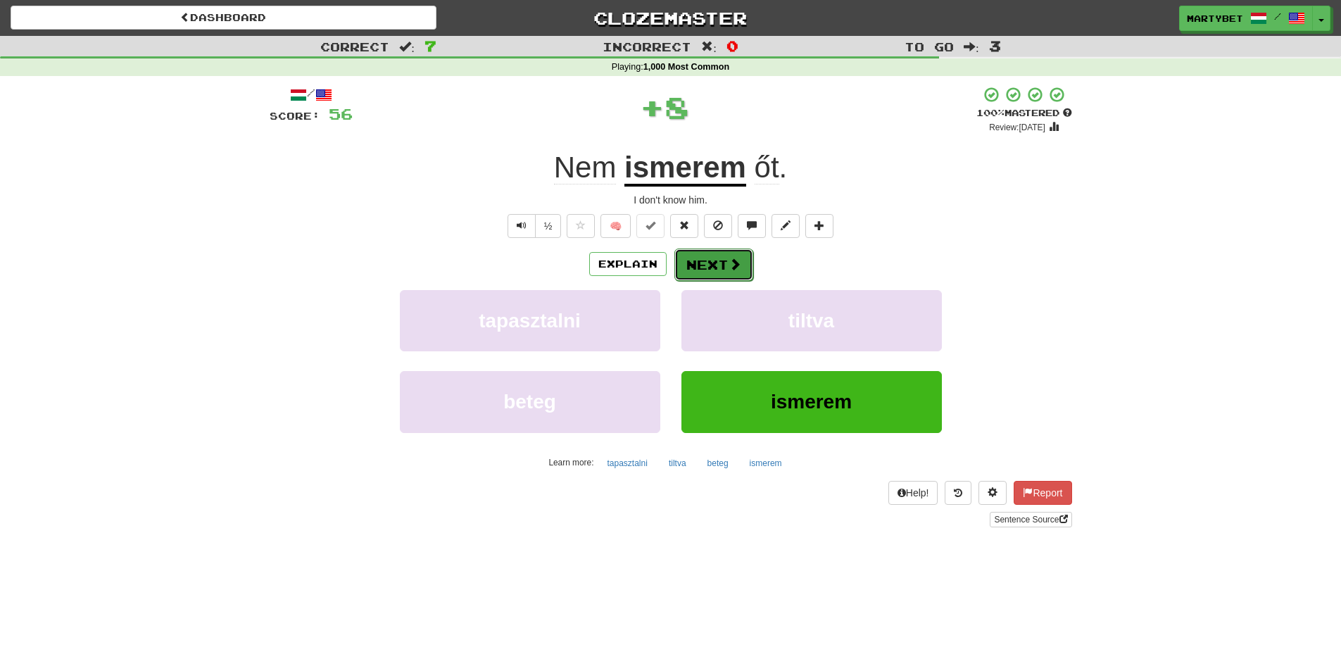
click at [675, 266] on button "Next" at bounding box center [714, 265] width 79 height 32
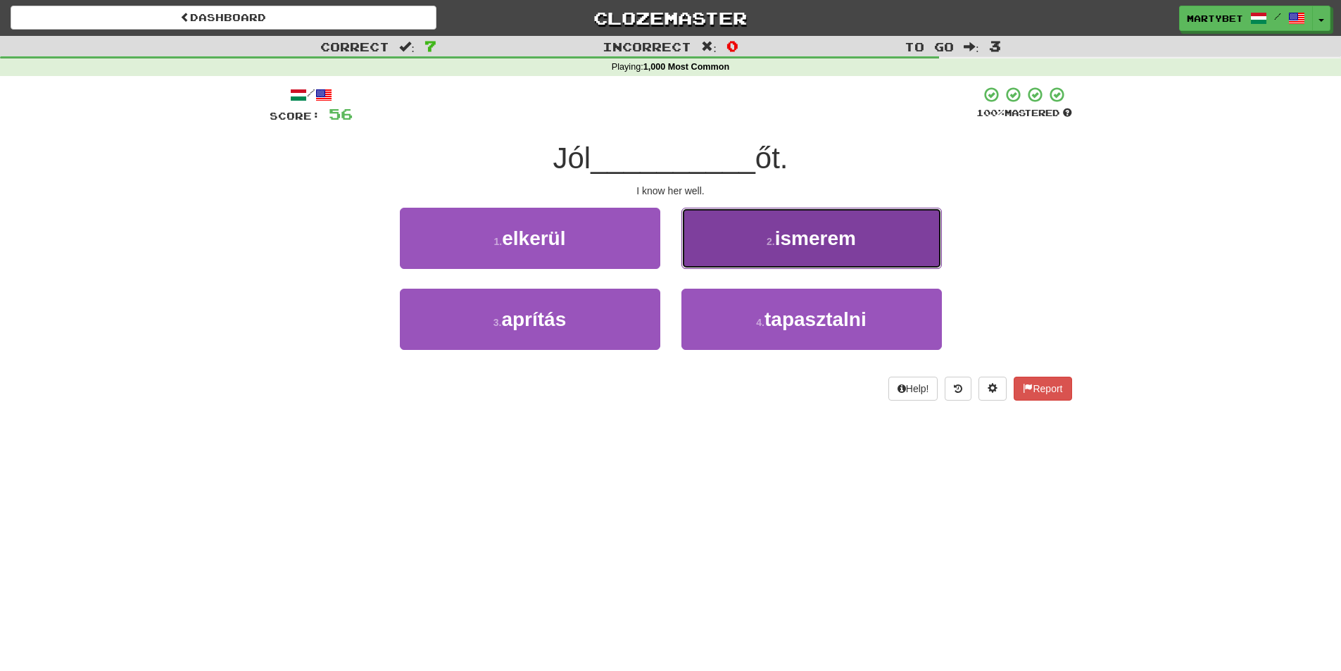
click at [829, 241] on span "ismerem" at bounding box center [815, 238] width 81 height 22
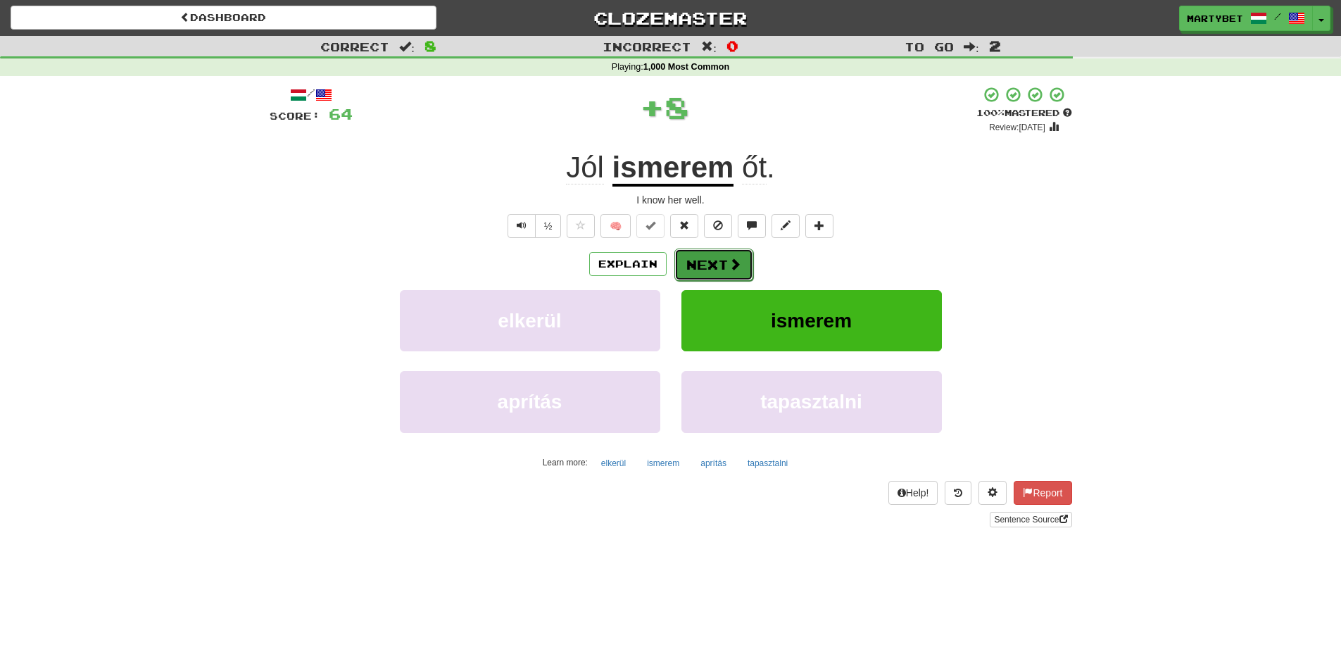
click at [708, 260] on button "Next" at bounding box center [714, 265] width 79 height 32
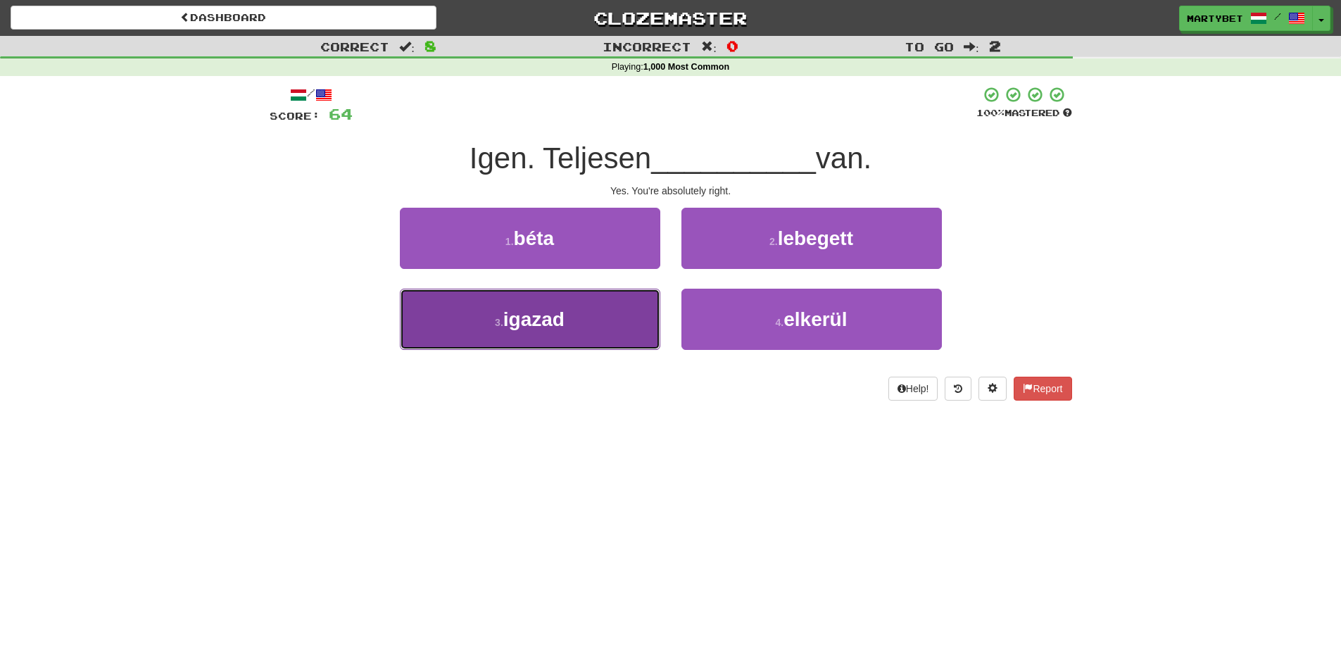
click at [540, 320] on span "igazad" at bounding box center [533, 319] width 61 height 22
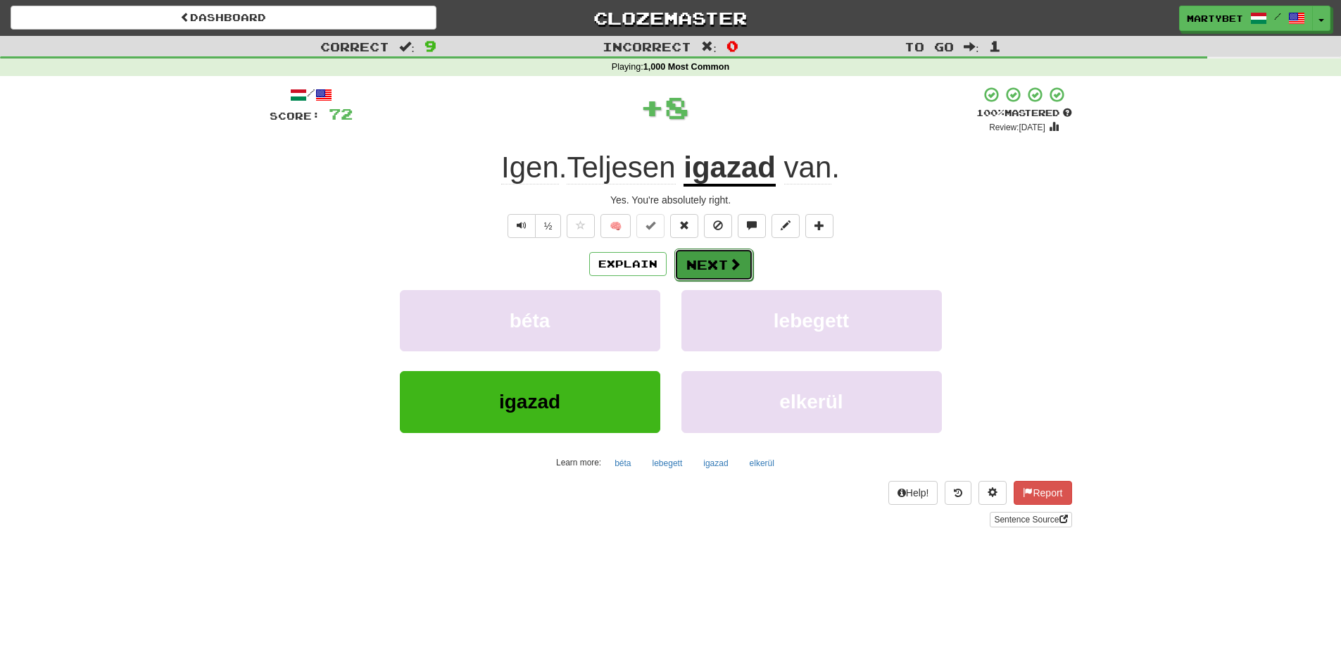
click at [734, 265] on span at bounding box center [735, 264] width 13 height 13
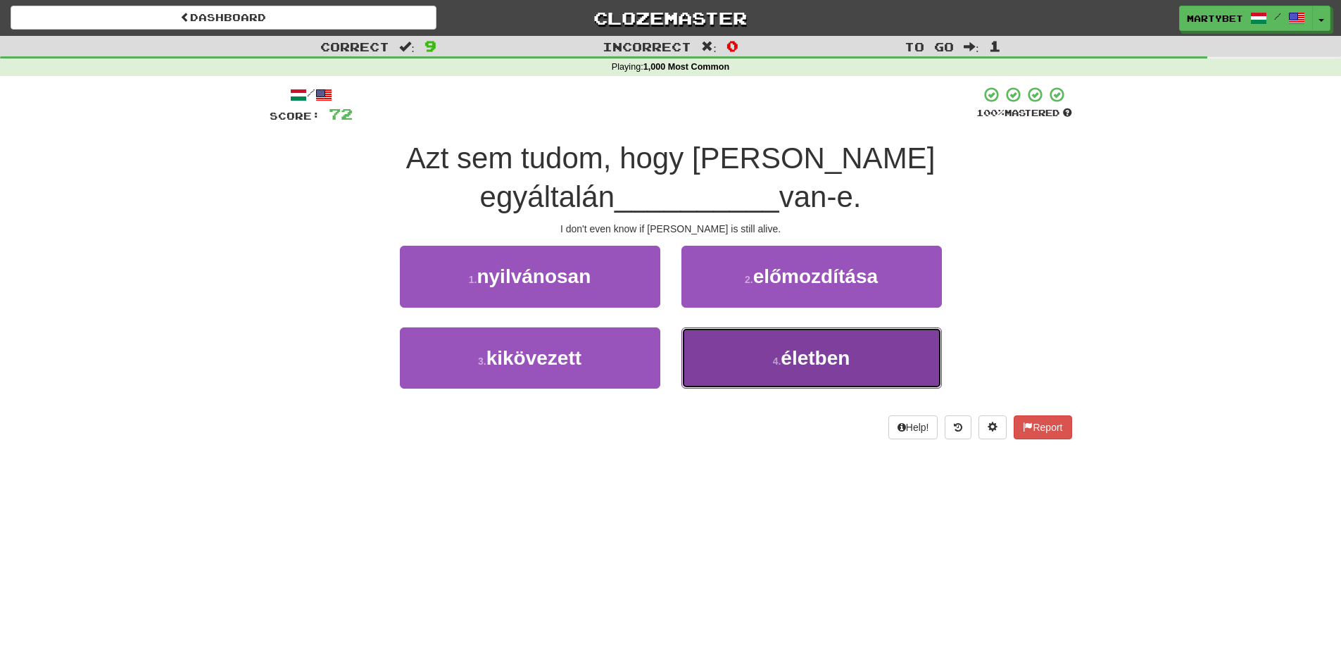
click at [816, 347] on span "életben" at bounding box center [815, 358] width 69 height 22
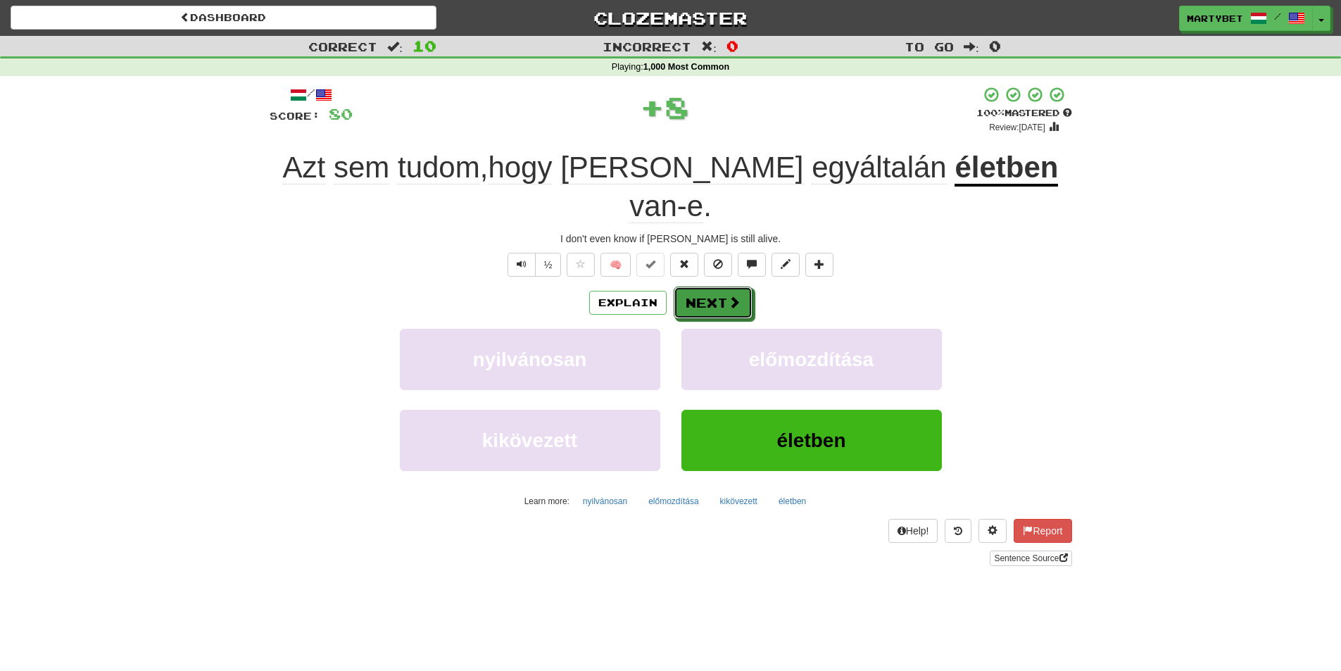
click at [703, 287] on button "Next" at bounding box center [713, 303] width 79 height 32
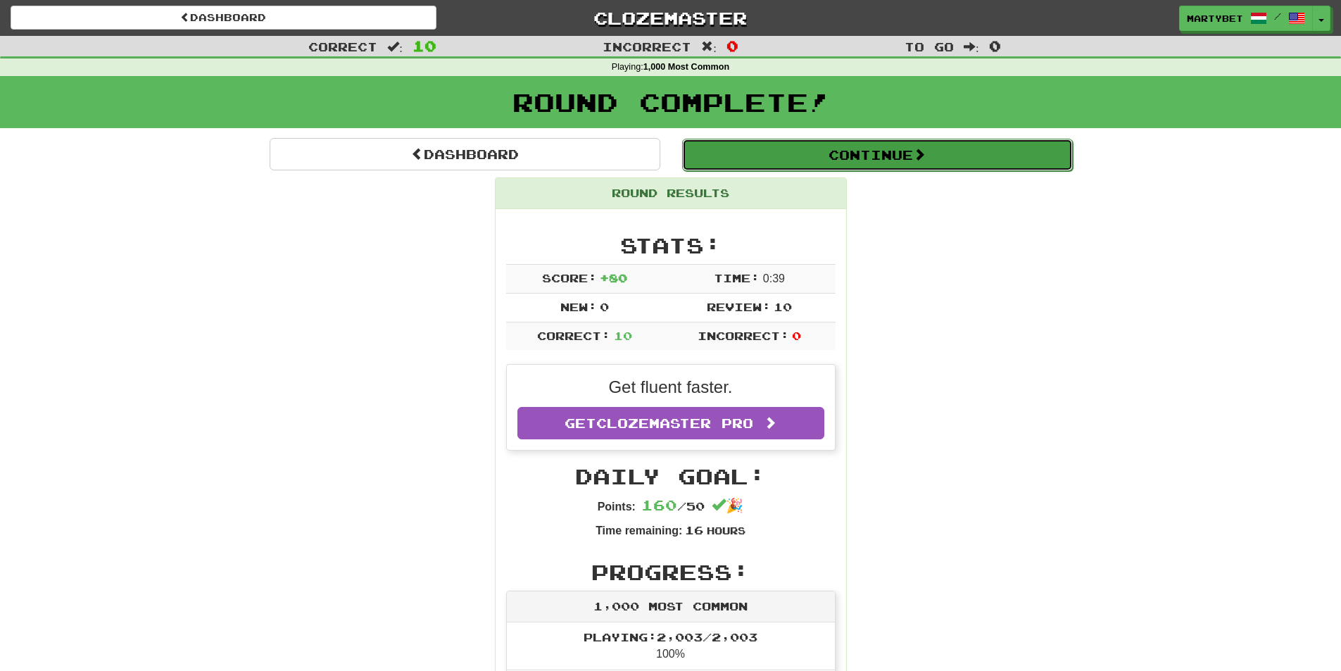
click at [834, 153] on button "Continue" at bounding box center [877, 155] width 391 height 32
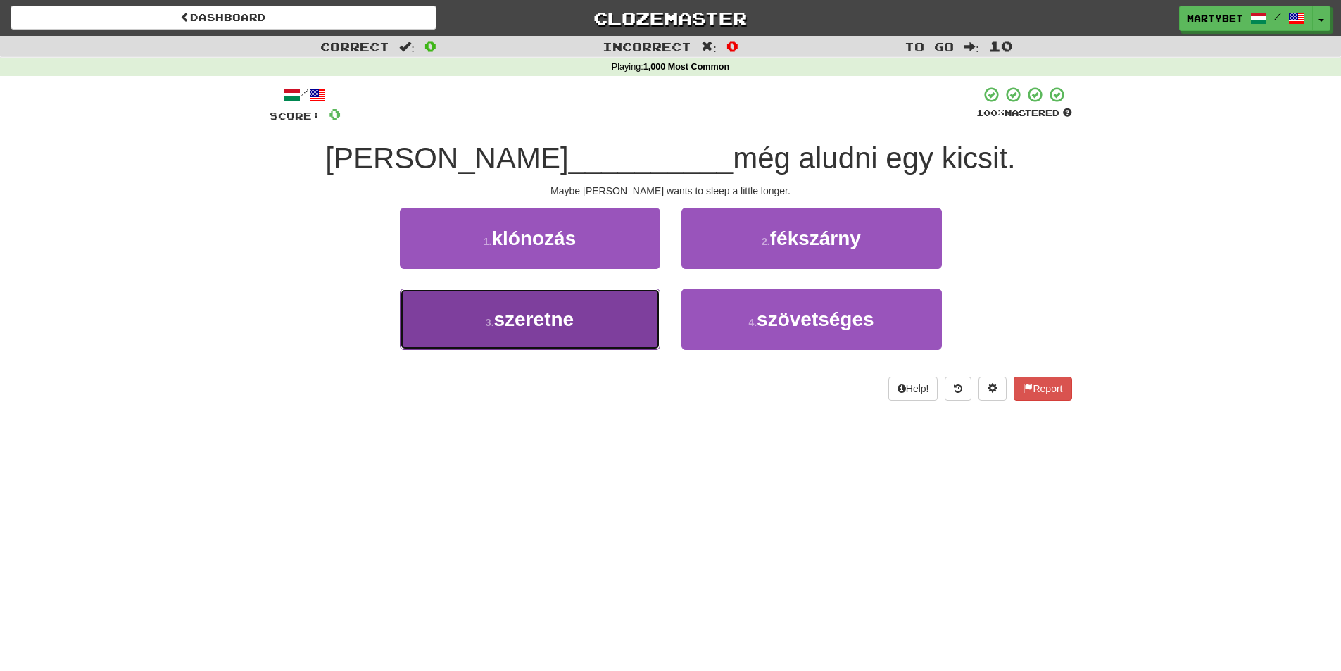
click at [531, 324] on span "szeretne" at bounding box center [534, 319] width 80 height 22
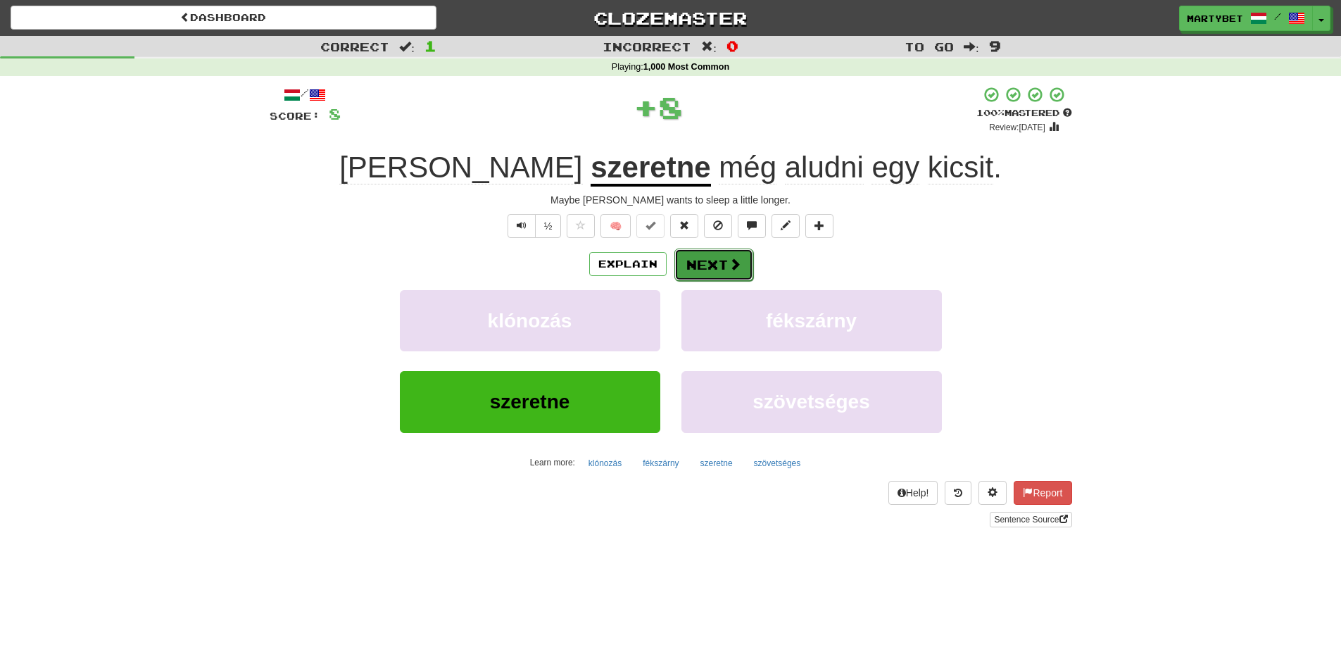
click at [709, 267] on button "Next" at bounding box center [714, 265] width 79 height 32
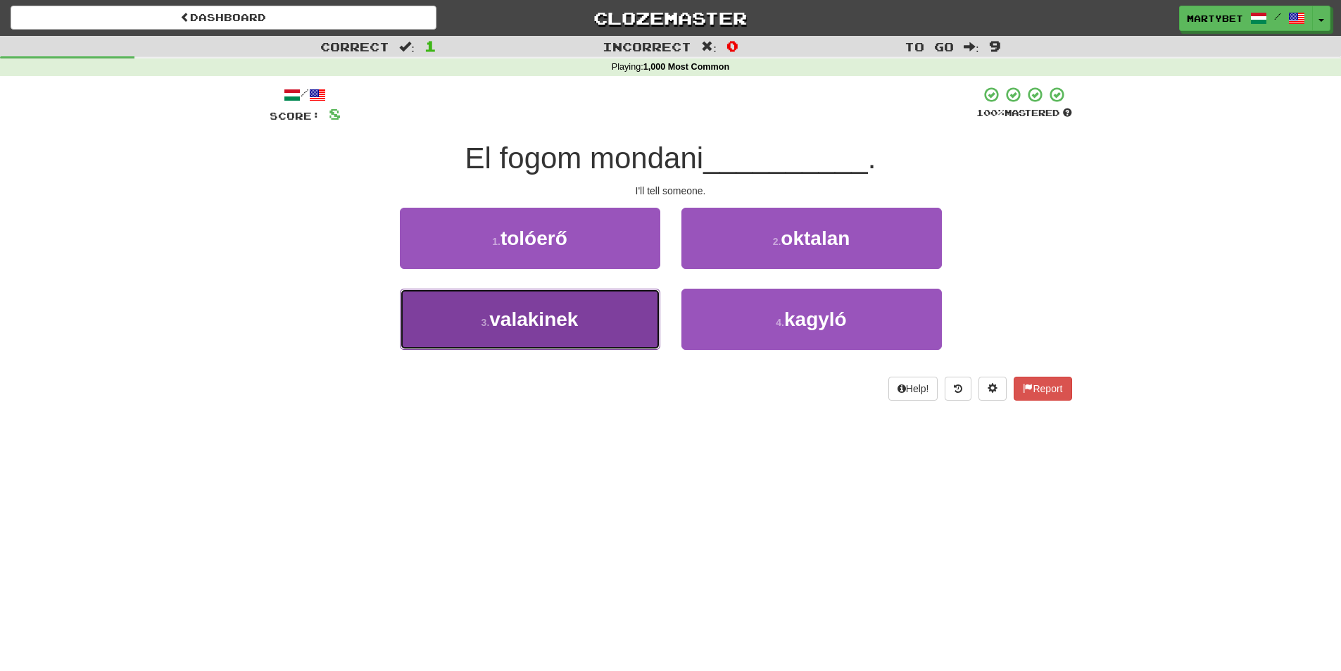
click at [534, 318] on span "valakinek" at bounding box center [533, 319] width 89 height 22
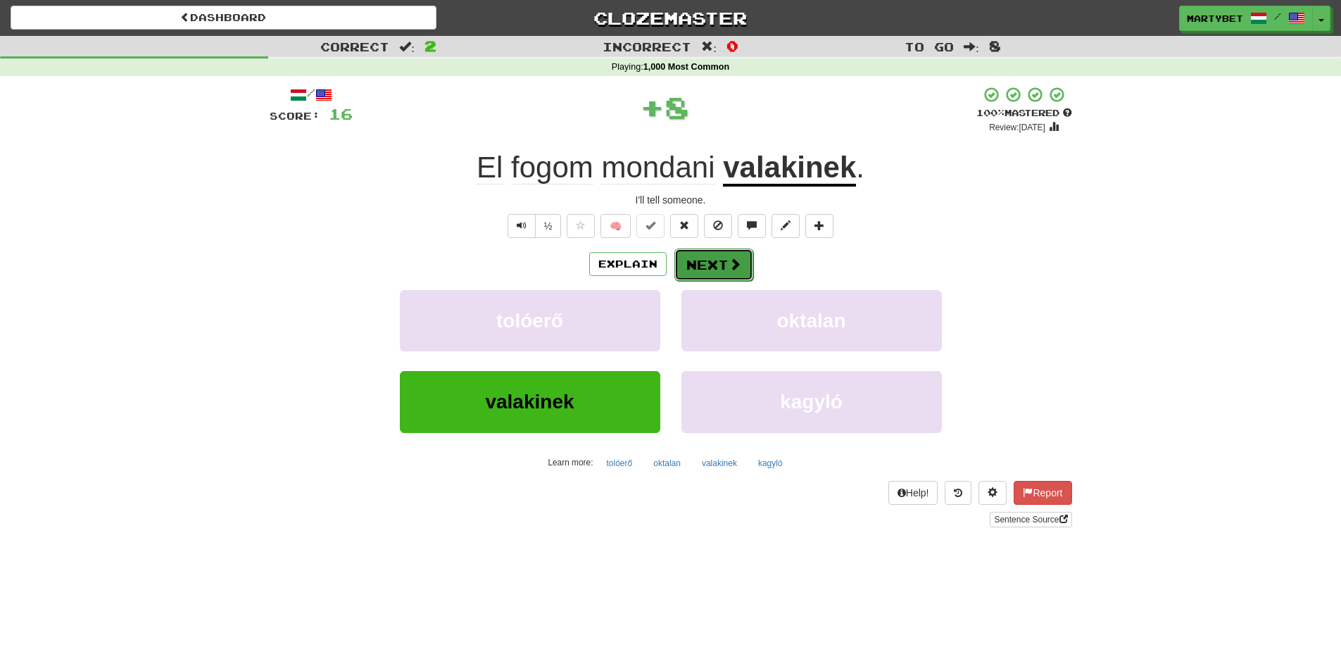
click at [717, 264] on button "Next" at bounding box center [714, 265] width 79 height 32
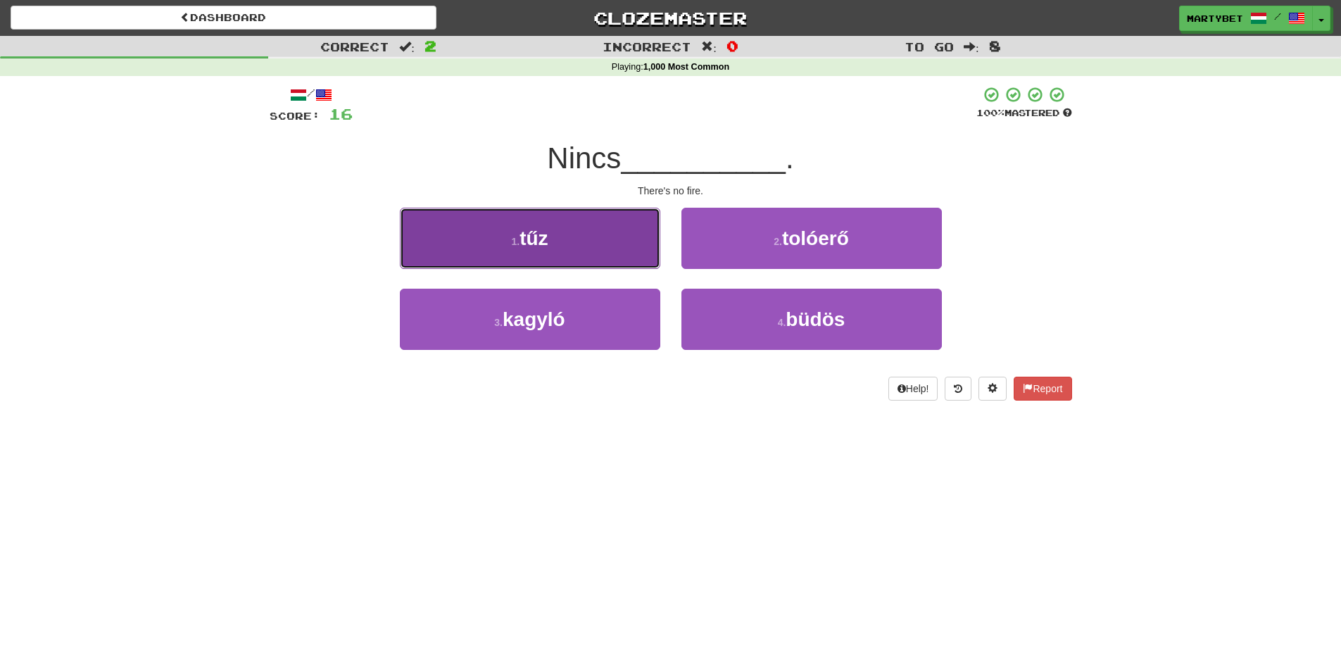
click at [558, 243] on button "1 . tűz" at bounding box center [530, 238] width 261 height 61
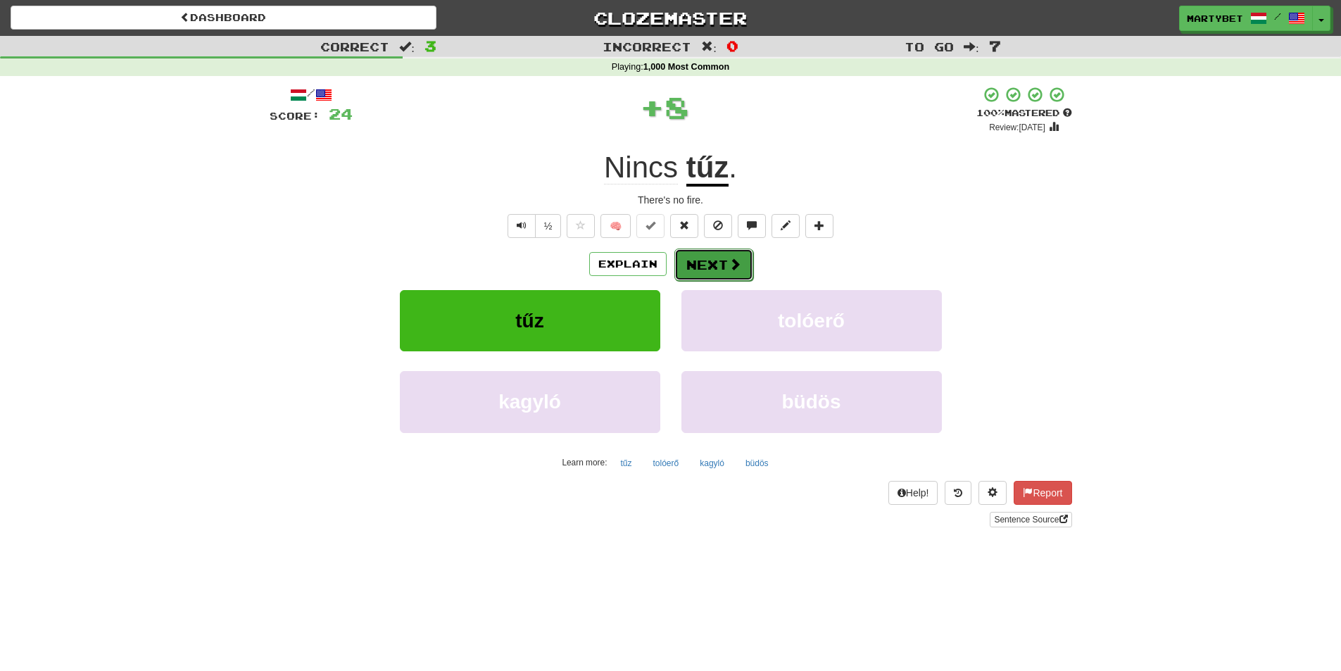
click at [701, 262] on button "Next" at bounding box center [714, 265] width 79 height 32
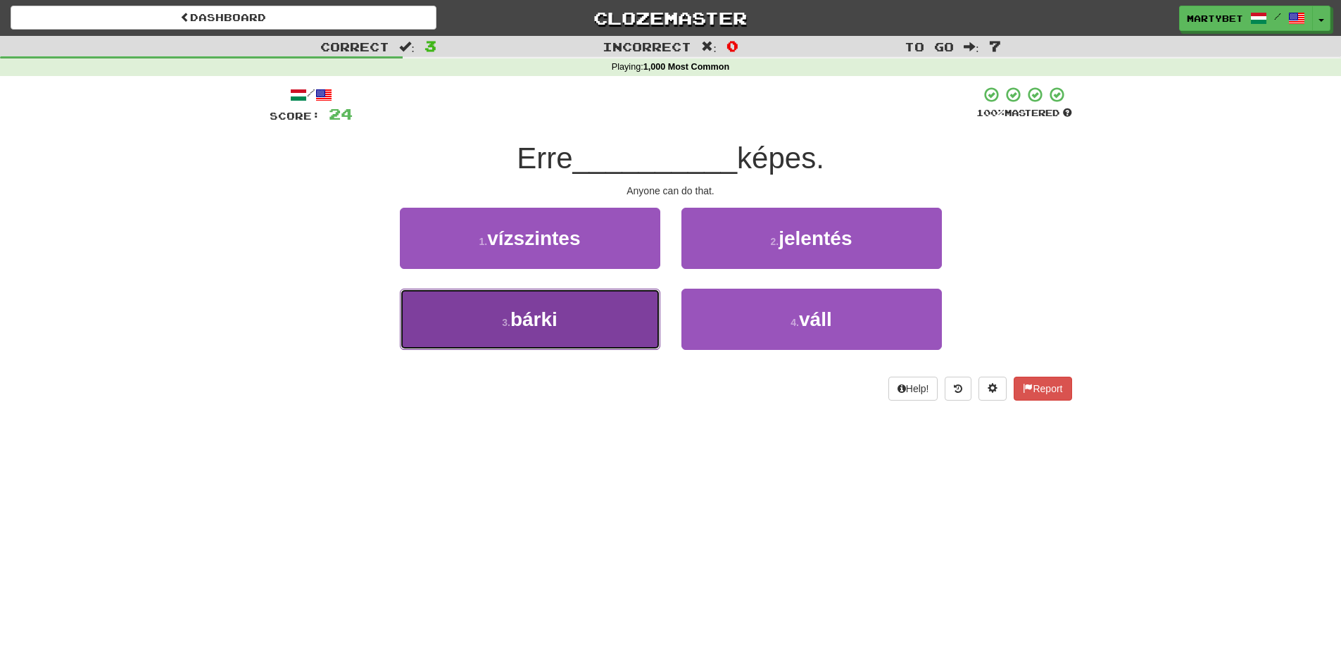
click at [570, 311] on button "3 . bárki" at bounding box center [530, 319] width 261 height 61
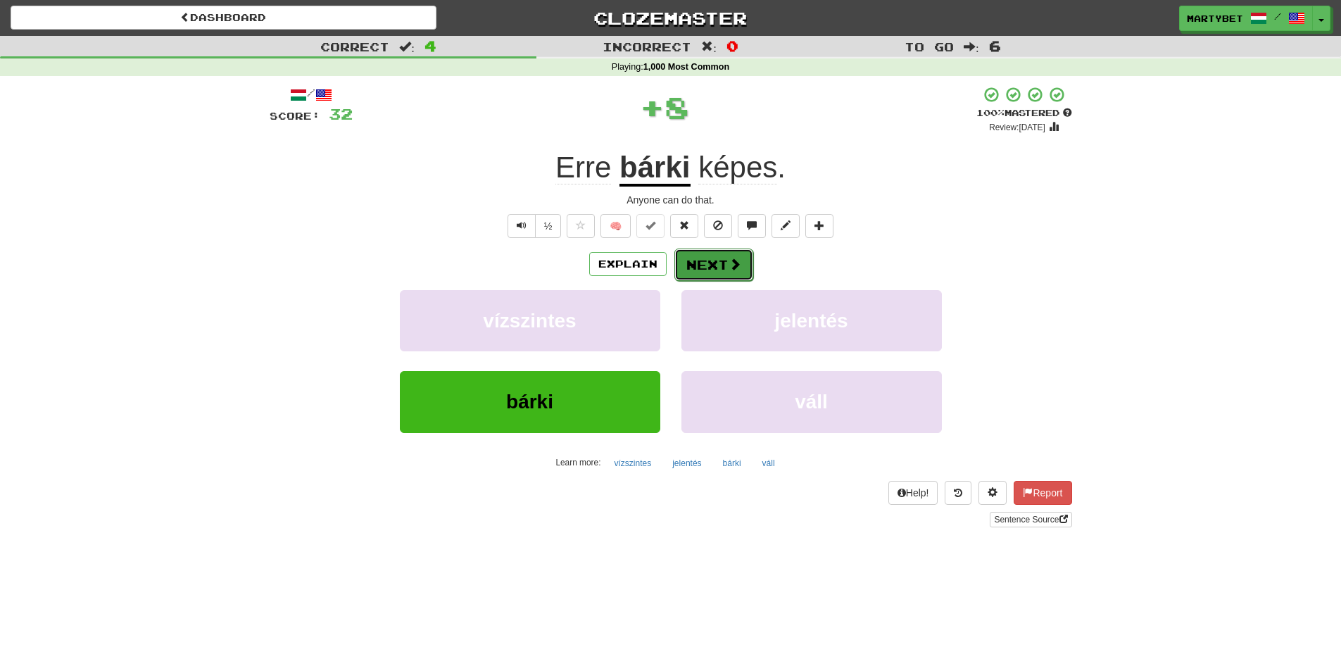
click at [713, 265] on button "Next" at bounding box center [714, 265] width 79 height 32
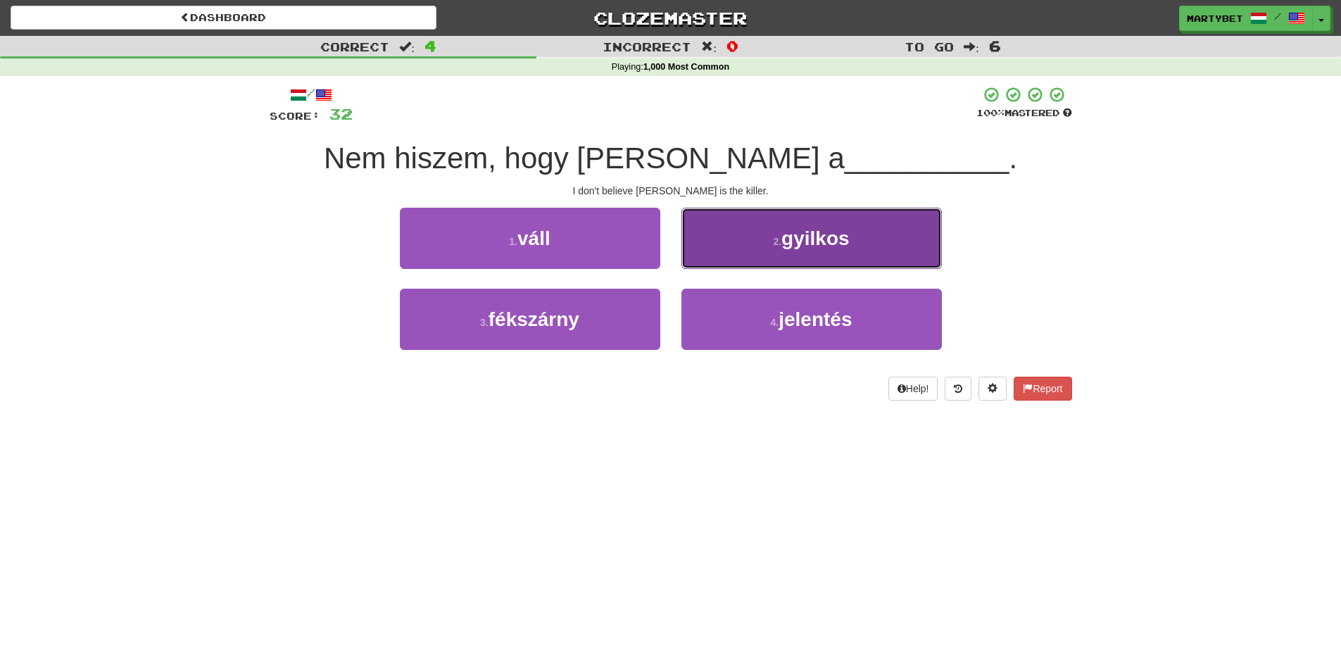
click at [818, 249] on span "gyilkos" at bounding box center [816, 238] width 68 height 22
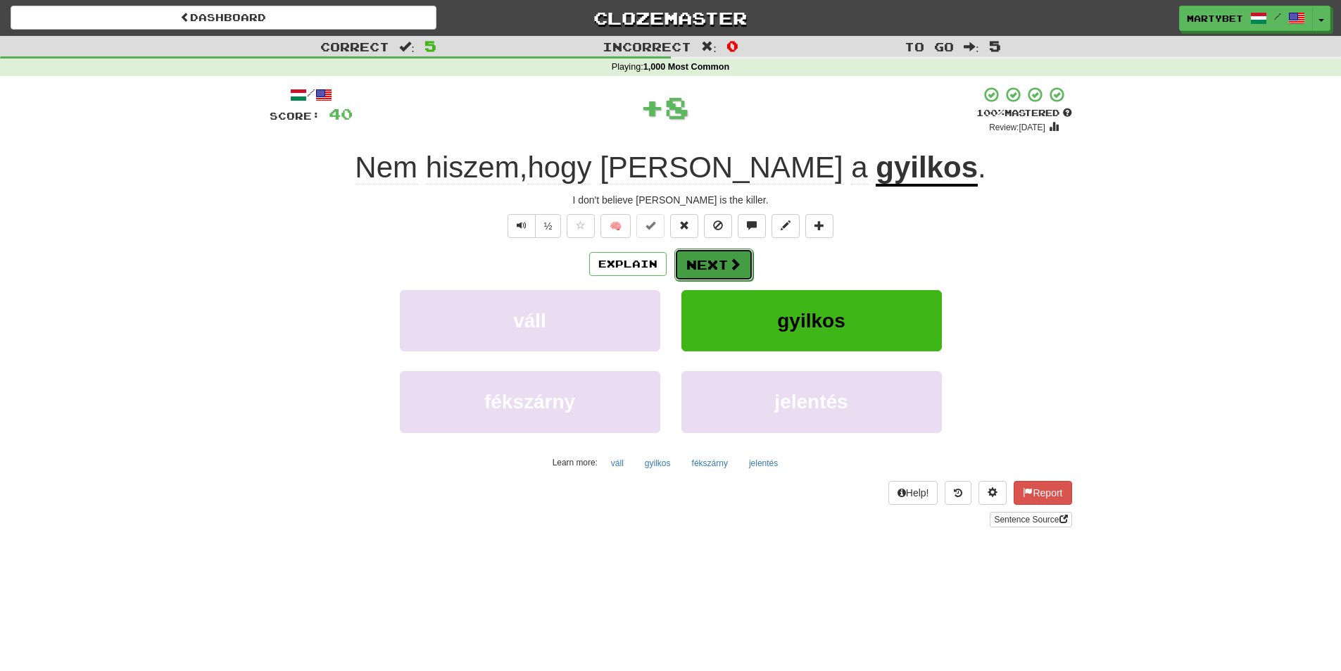
click at [701, 270] on button "Next" at bounding box center [714, 265] width 79 height 32
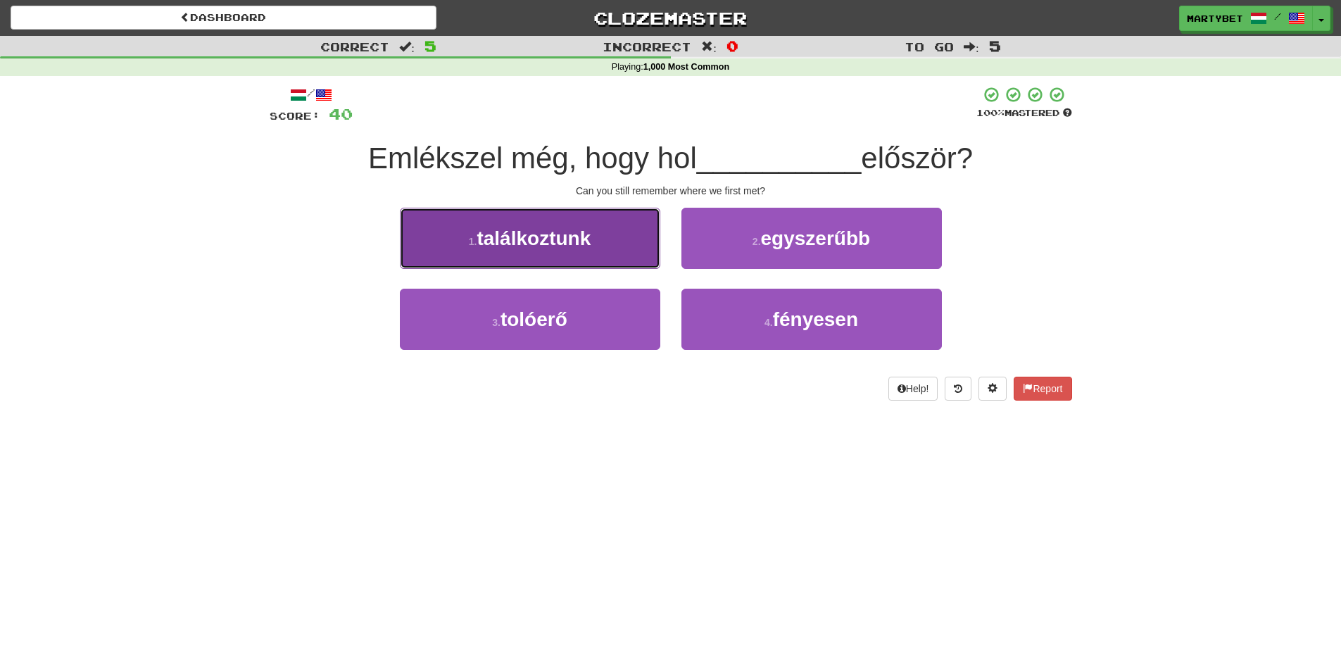
click at [503, 247] on span "találkoztunk" at bounding box center [534, 238] width 114 height 22
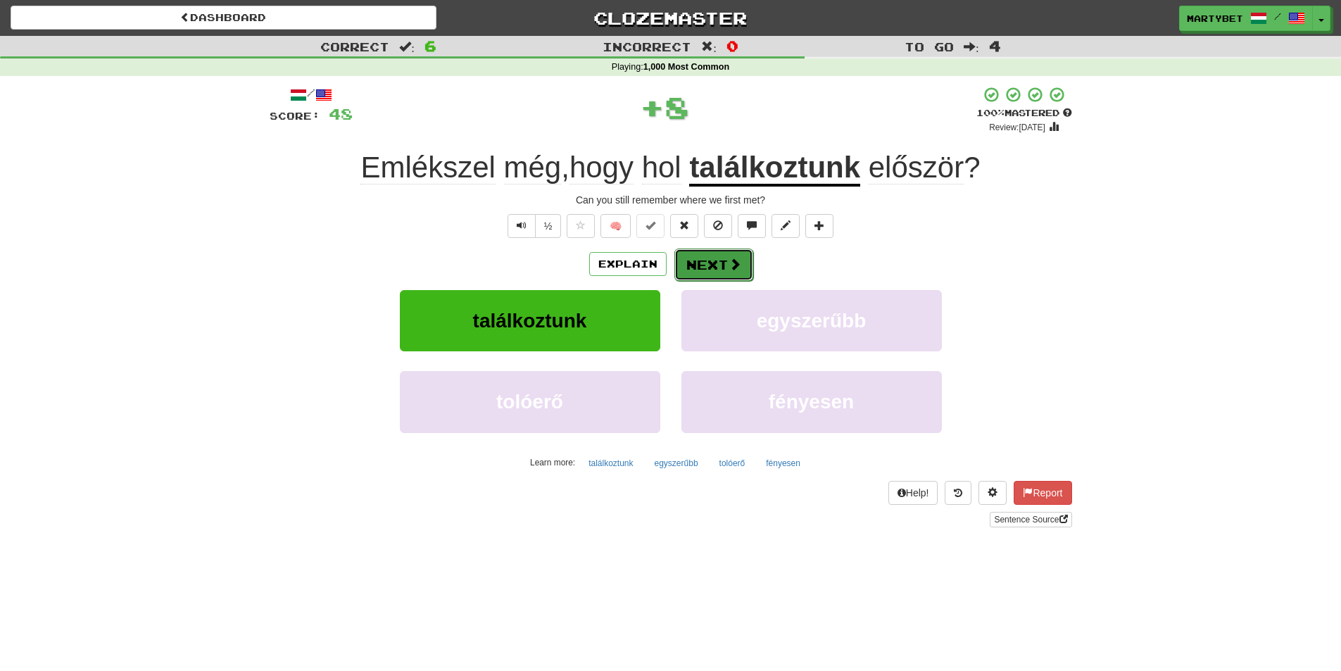
click at [703, 267] on button "Next" at bounding box center [714, 265] width 79 height 32
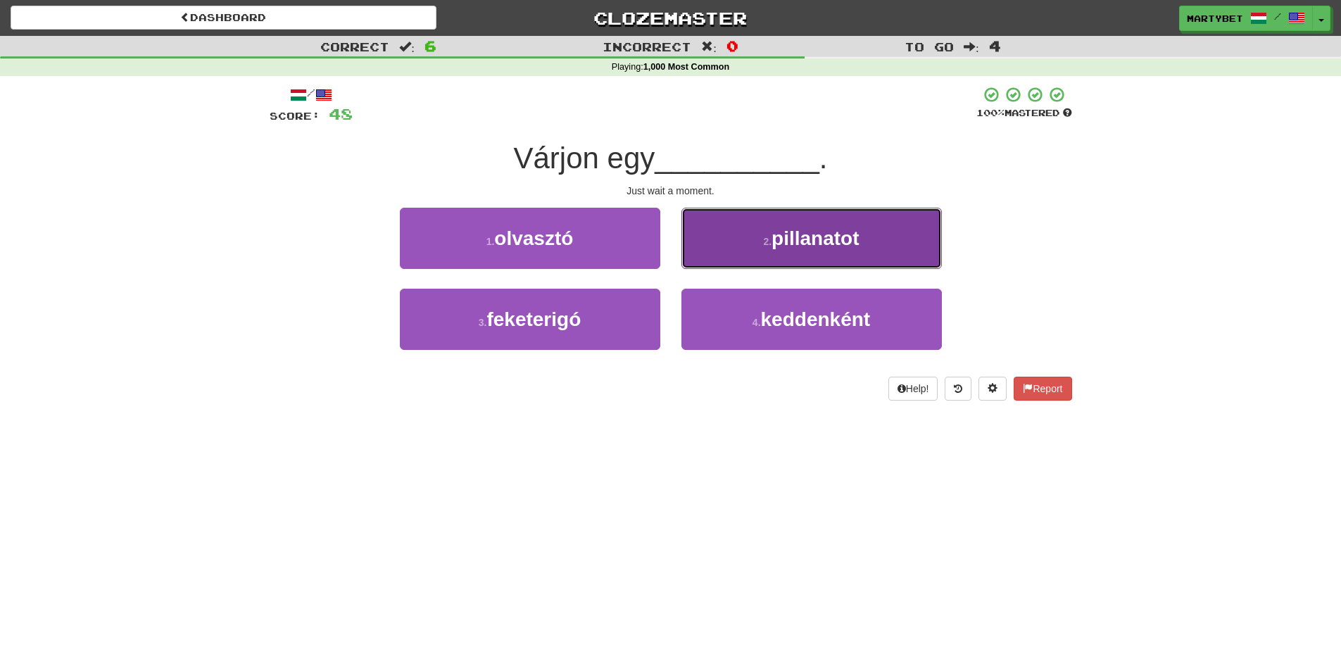
click at [788, 245] on span "pillanatot" at bounding box center [815, 238] width 87 height 22
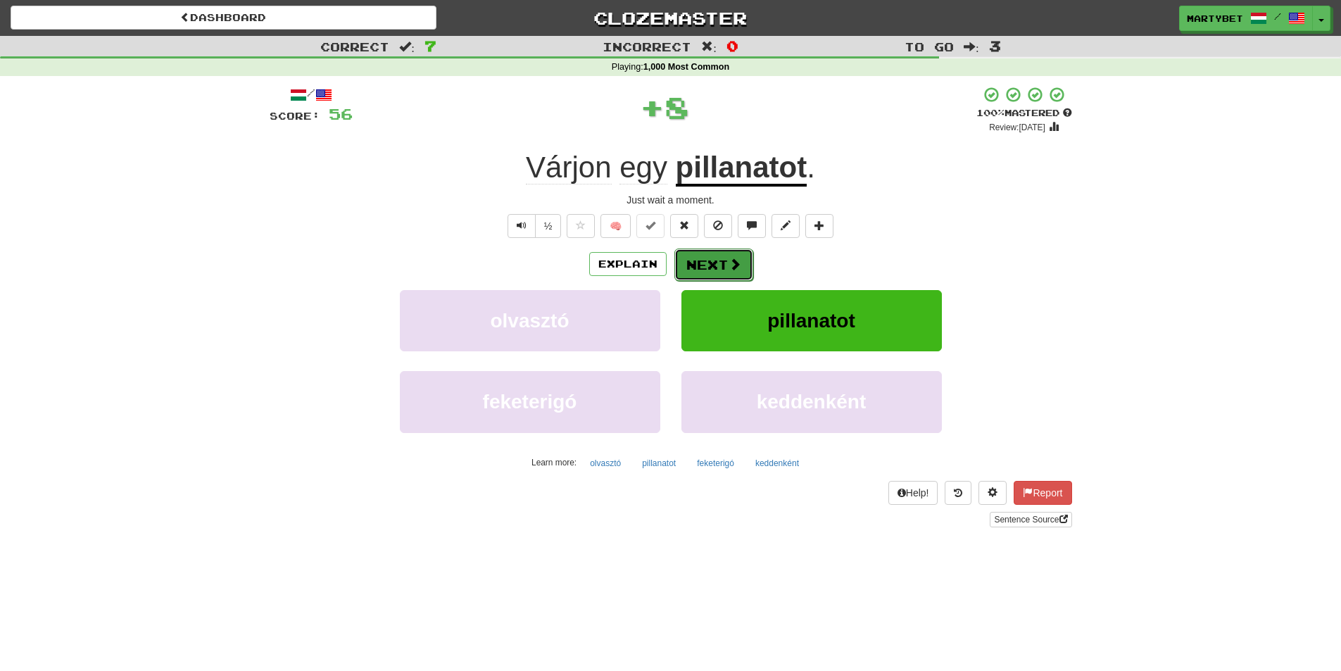
click at [701, 264] on button "Next" at bounding box center [714, 265] width 79 height 32
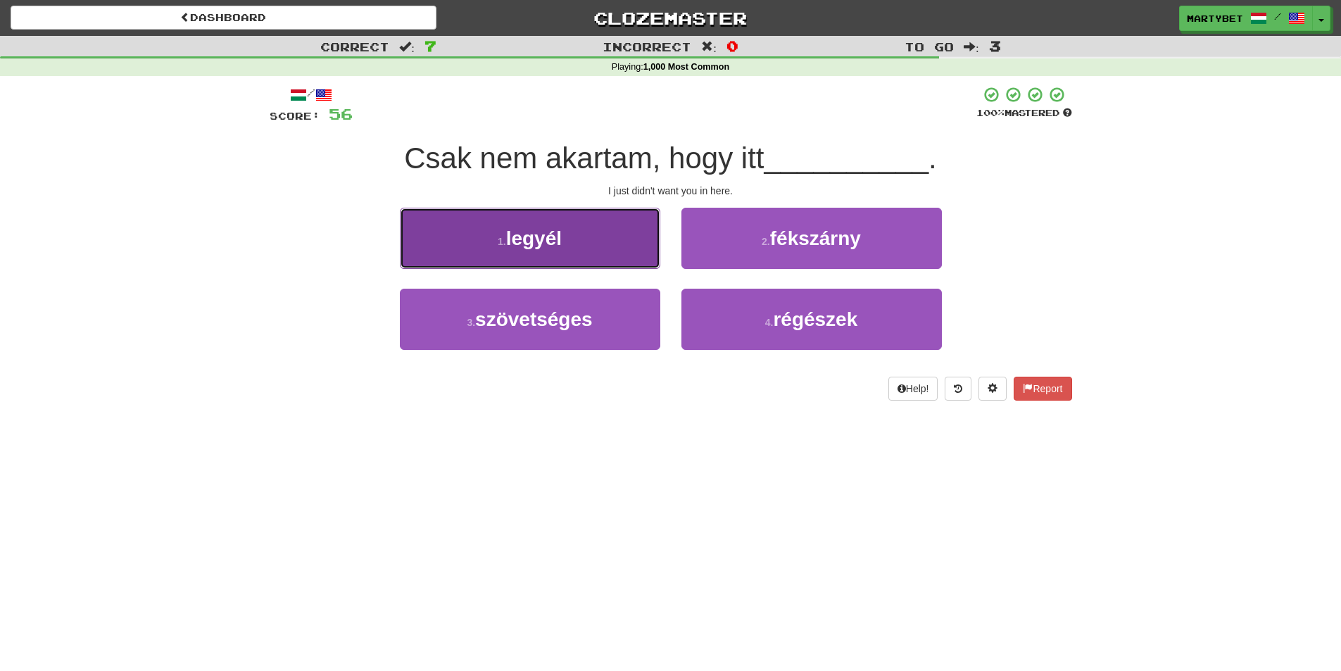
click at [560, 263] on button "1 . legyél" at bounding box center [530, 238] width 261 height 61
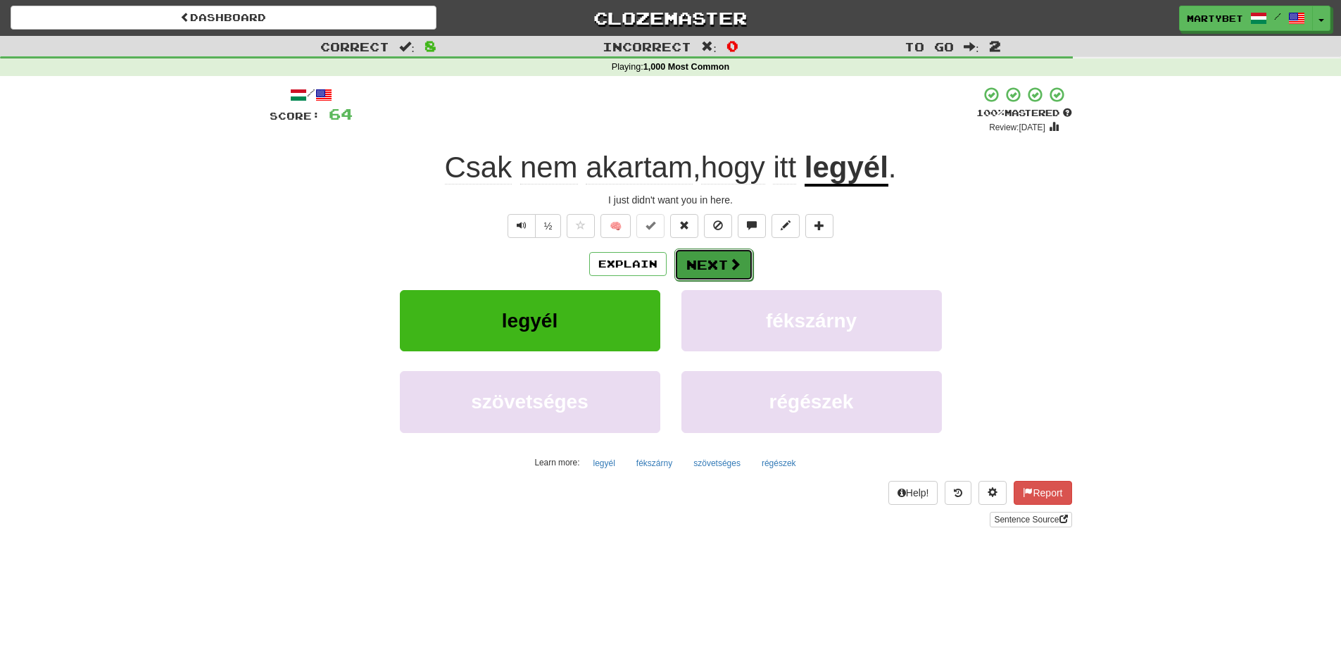
click at [718, 254] on button "Next" at bounding box center [714, 265] width 79 height 32
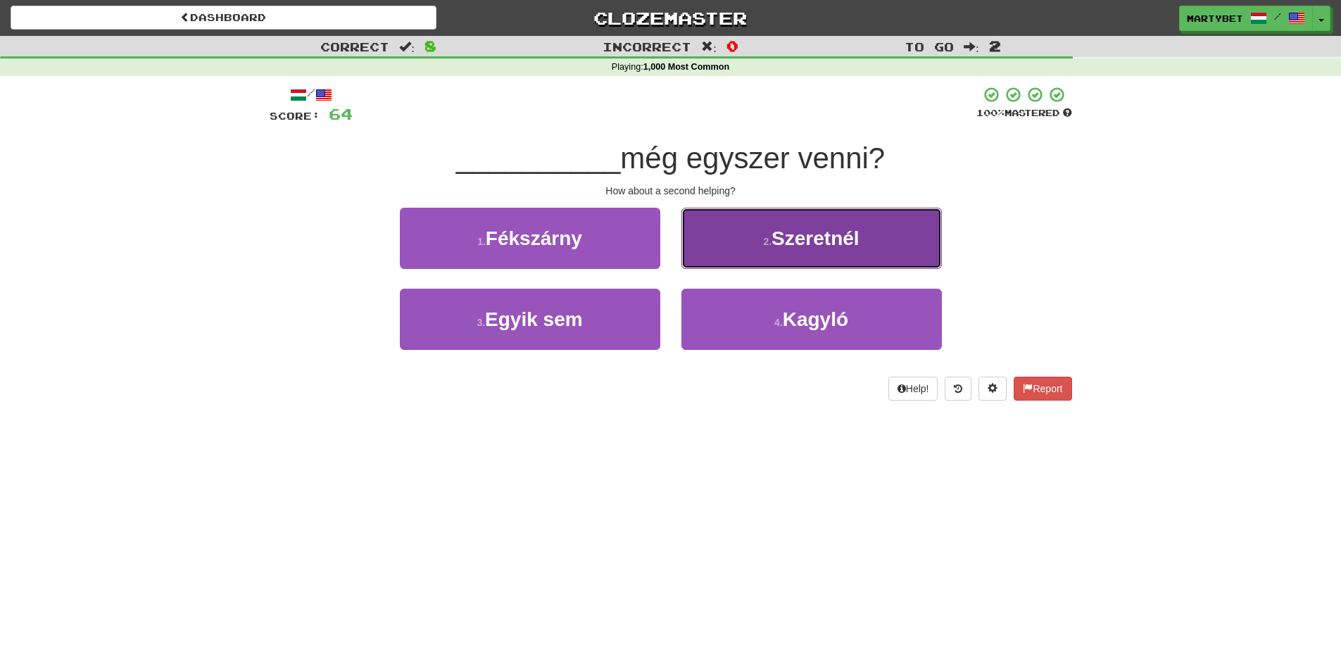
click at [837, 236] on span "Szeretnél" at bounding box center [816, 238] width 88 height 22
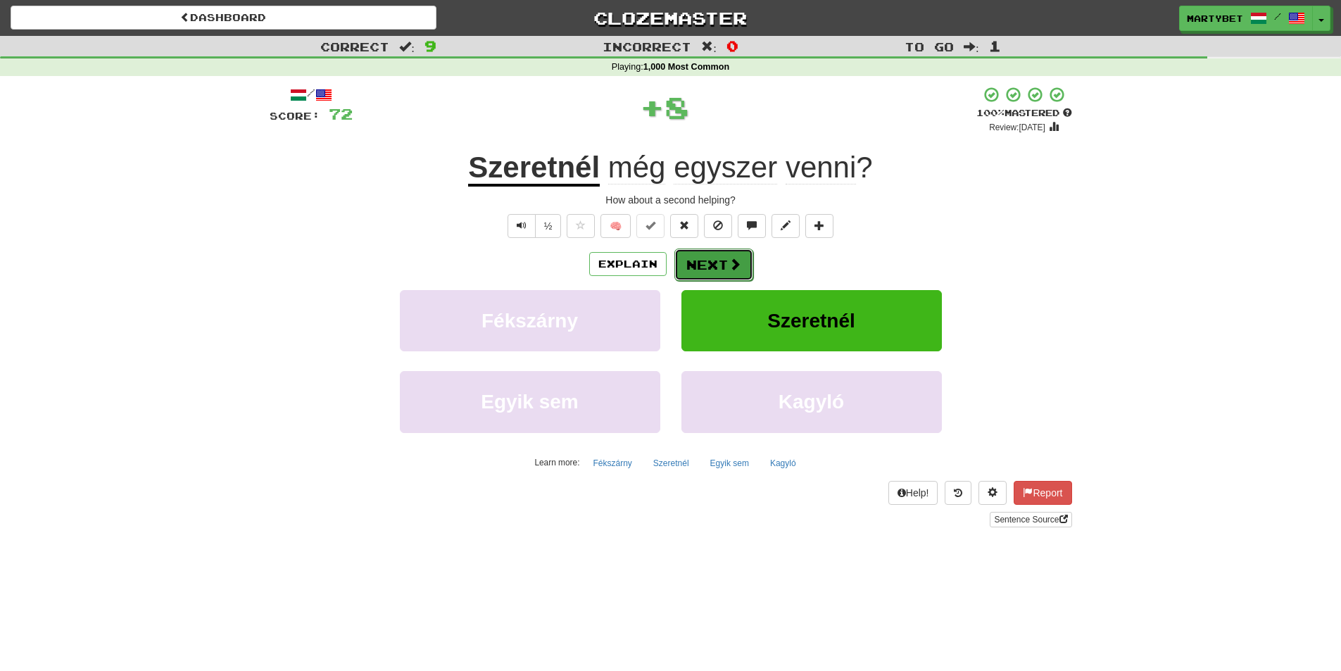
click at [718, 265] on button "Next" at bounding box center [714, 265] width 79 height 32
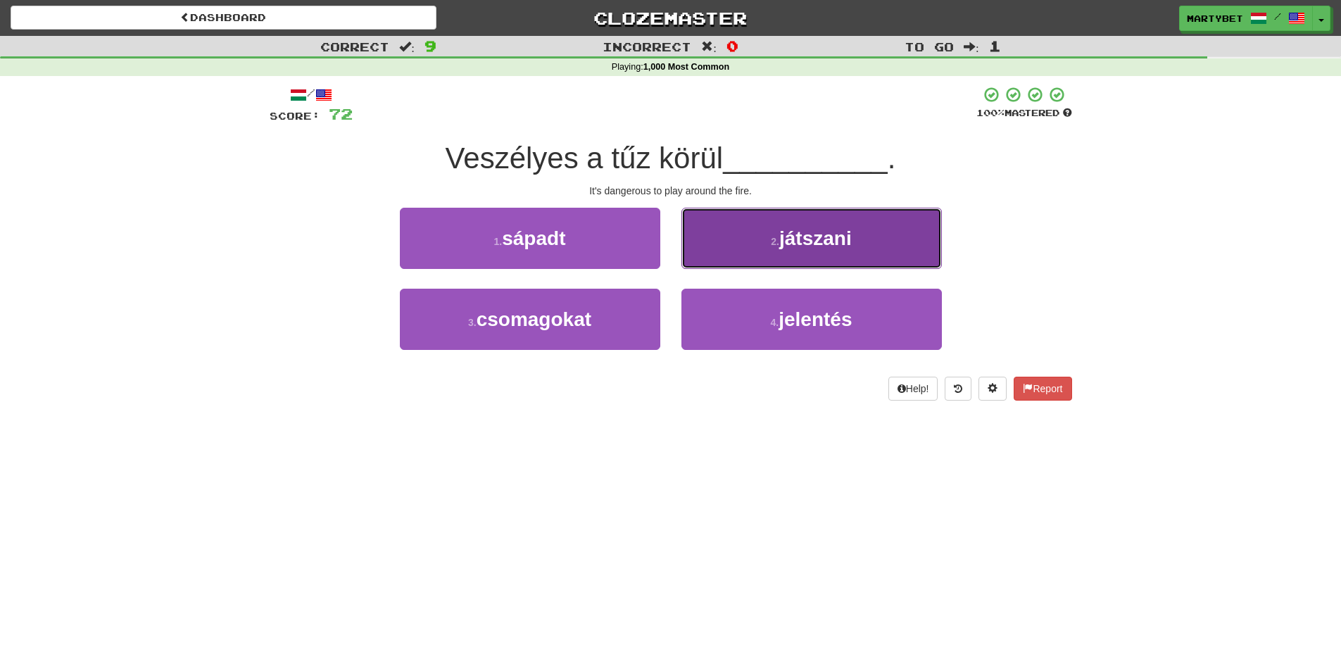
click at [829, 251] on button "2 . játszani" at bounding box center [812, 238] width 261 height 61
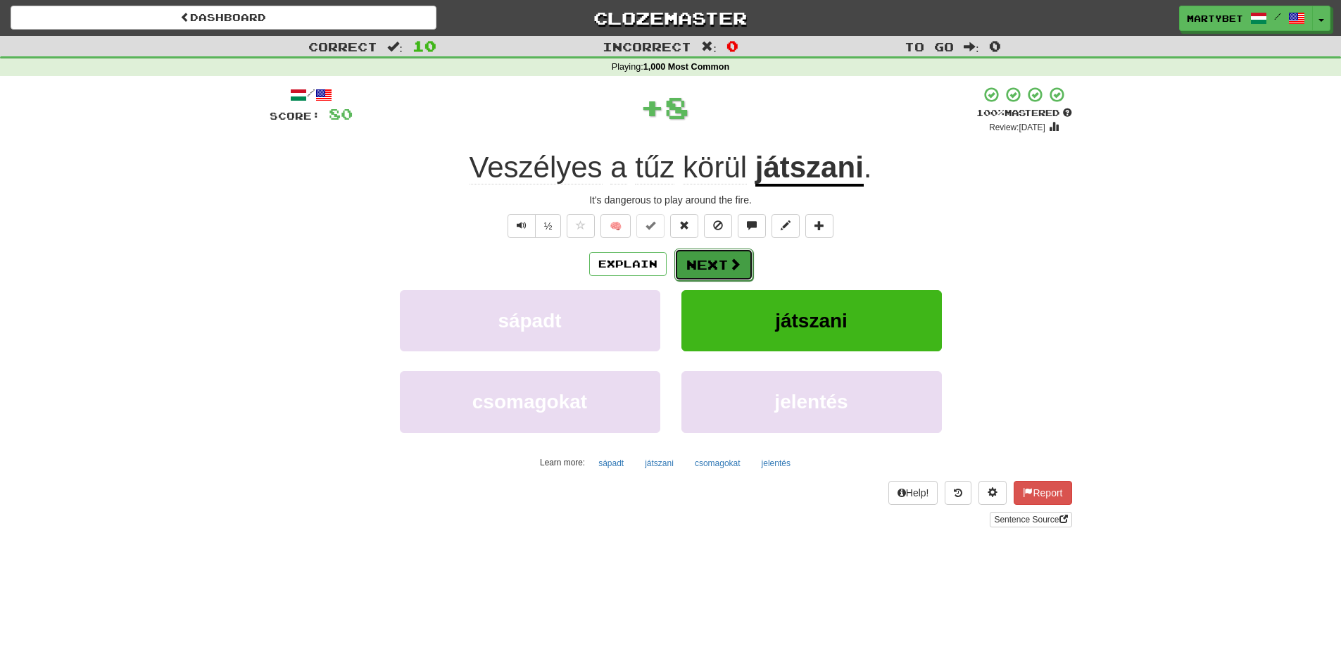
click at [710, 267] on button "Next" at bounding box center [714, 265] width 79 height 32
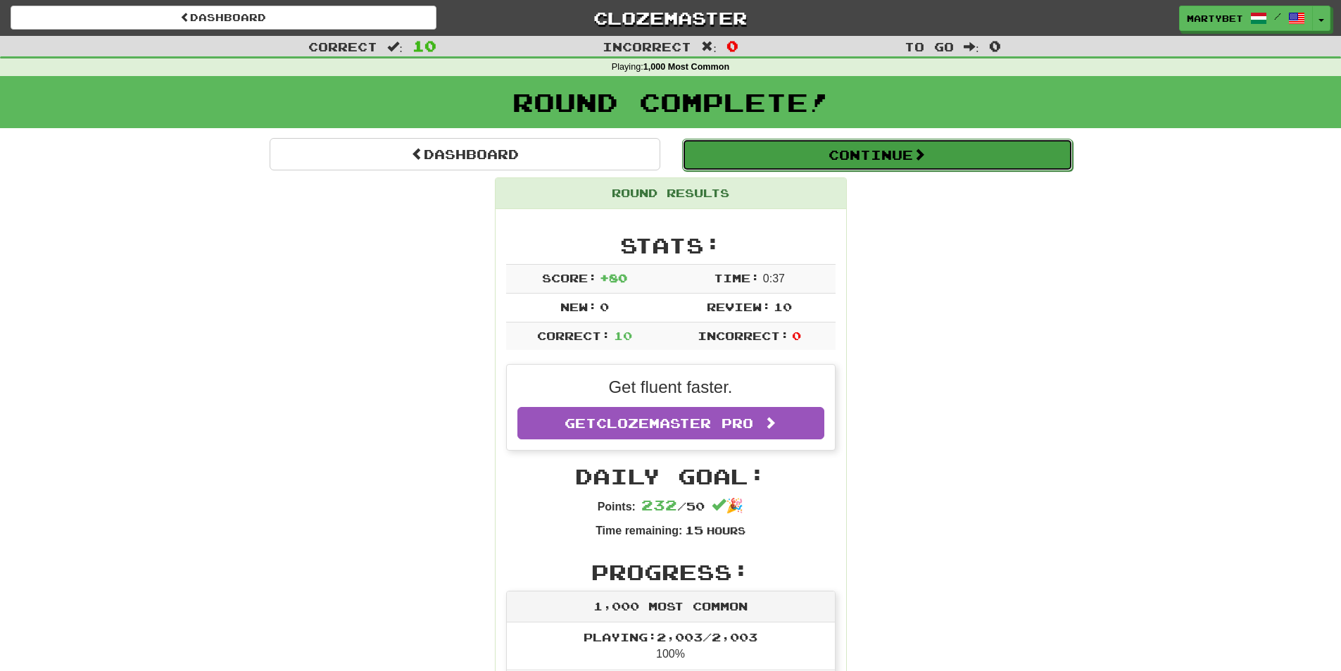
click at [857, 147] on button "Continue" at bounding box center [877, 155] width 391 height 32
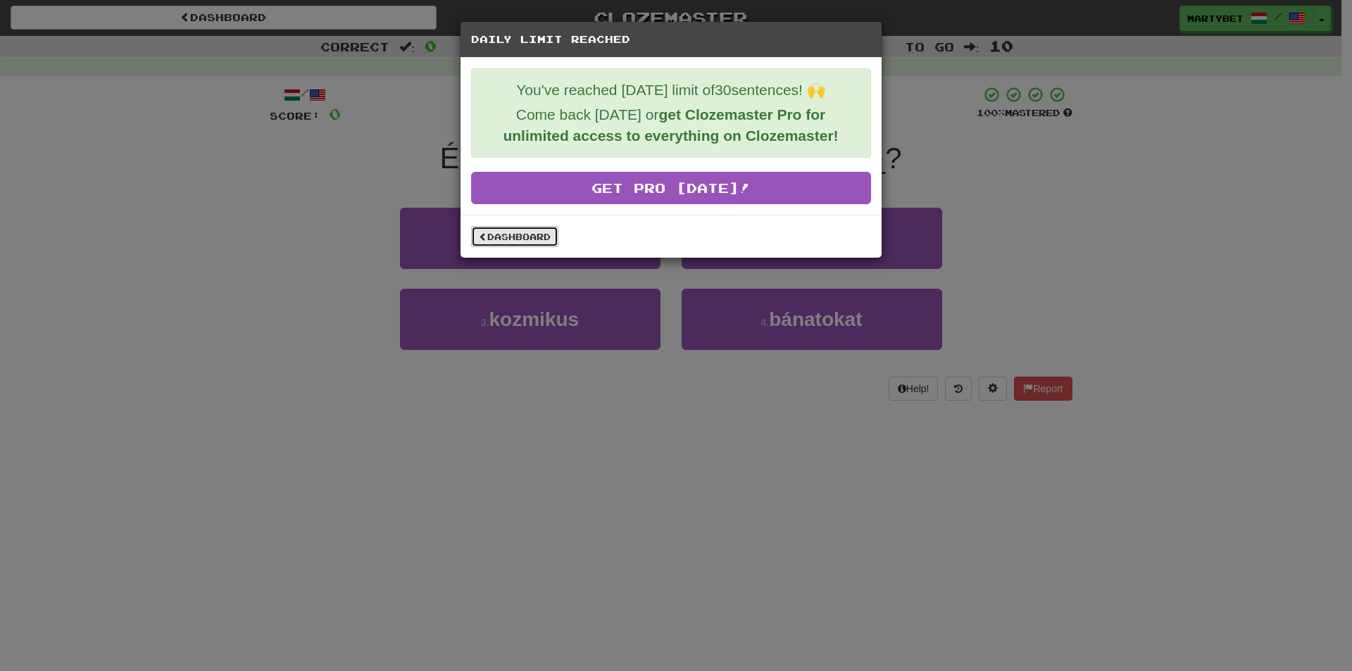
click at [515, 234] on link "Dashboard" at bounding box center [514, 236] width 87 height 21
